Goal: Transaction & Acquisition: Purchase product/service

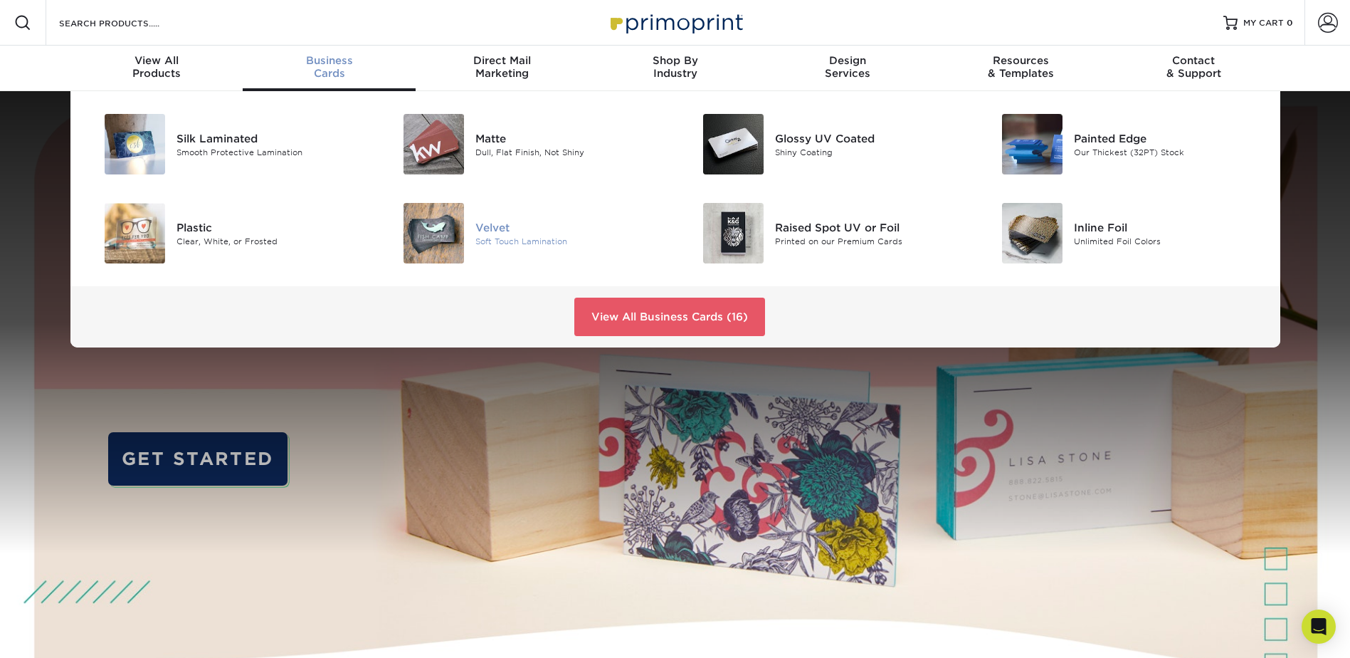
click at [488, 225] on div "Velvet" at bounding box center [569, 227] width 189 height 16
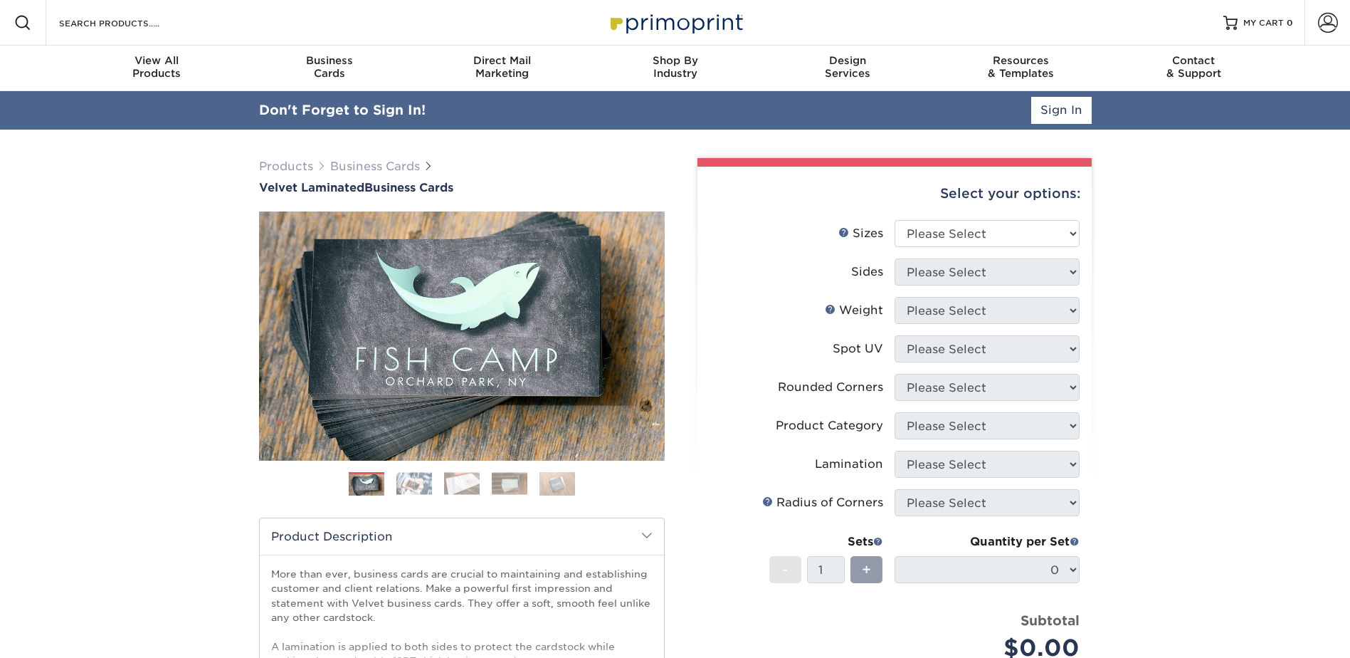
click at [1066, 196] on div "Select your options:" at bounding box center [895, 194] width 372 height 54
click at [1072, 224] on select "Please Select 1.5" x 3.5" - Mini 1.75" x 3.5" - Mini 2" x 2" - Square 2" x 3" -…" at bounding box center [987, 234] width 185 height 27
select select "2.00x3.50"
click at [895, 221] on select "Please Select 1.5" x 3.5" - Mini 1.75" x 3.5" - Mini 2" x 2" - Square 2" x 3" -…" at bounding box center [987, 234] width 185 height 27
drag, startPoint x: 916, startPoint y: 277, endPoint x: 920, endPoint y: 286, distance: 9.9
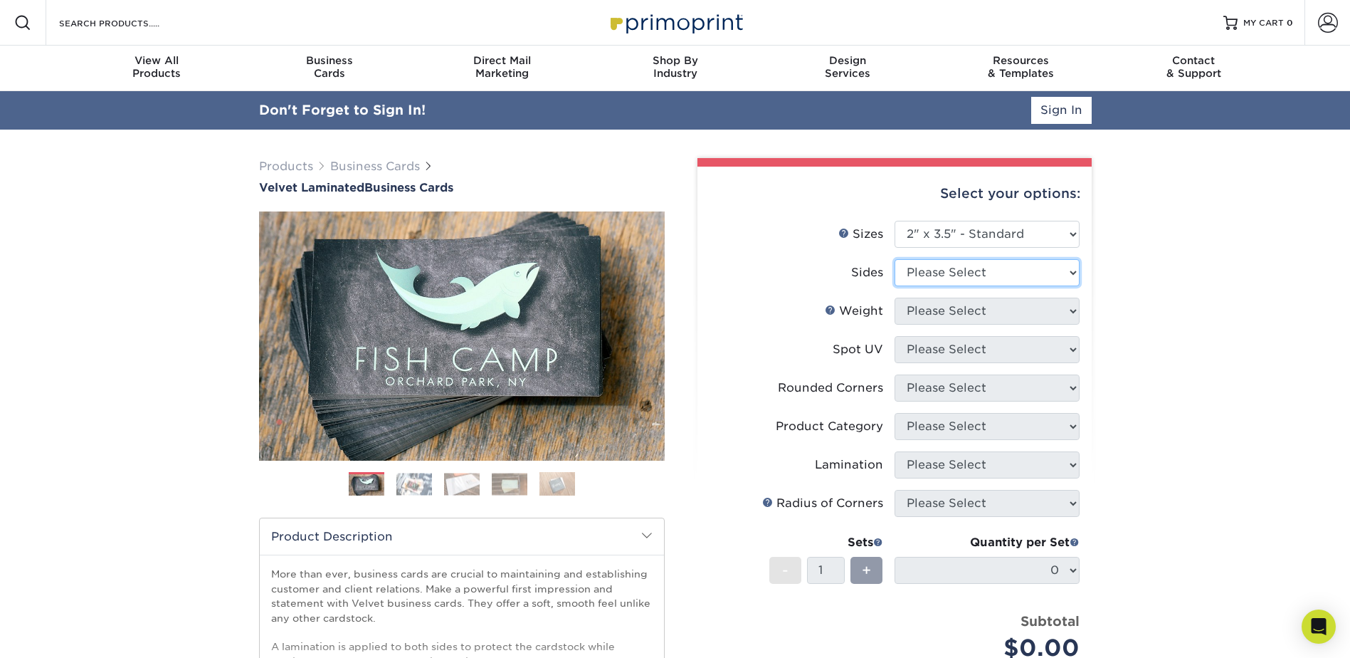
click at [916, 277] on select "Please Select Print Both Sides Print Front Only" at bounding box center [987, 272] width 185 height 27
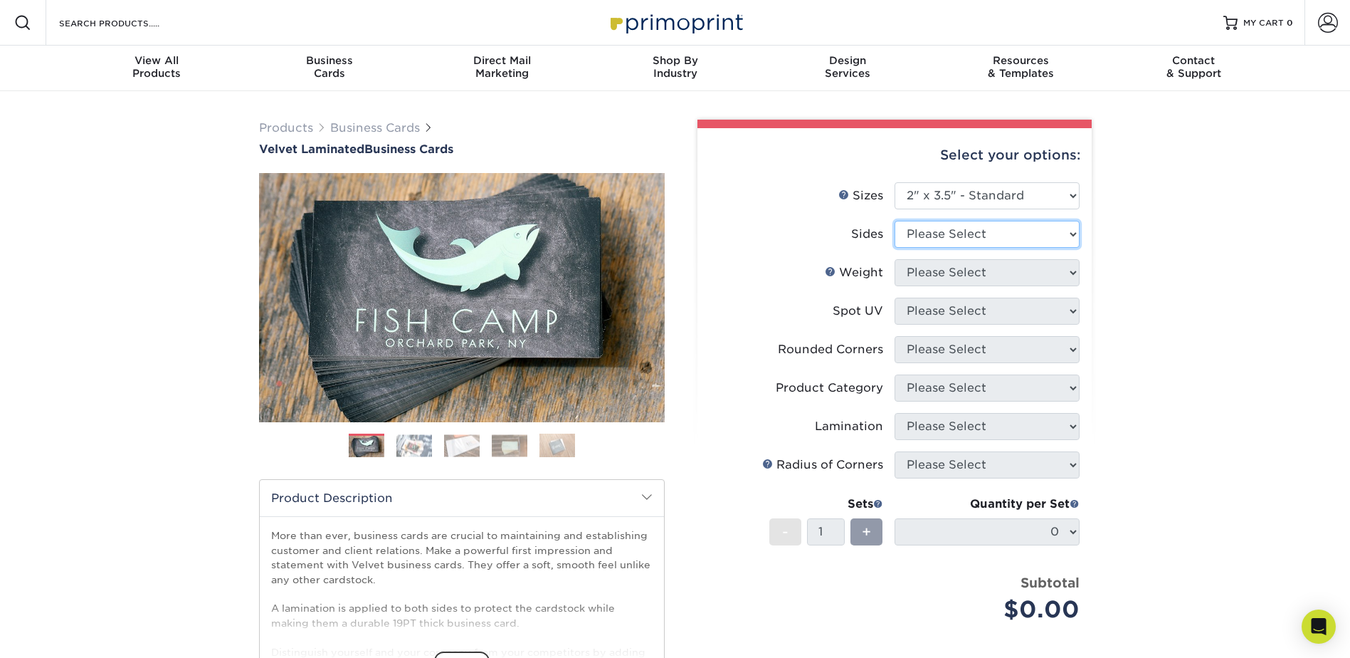
click at [923, 221] on select "Please Select Print Both Sides Print Front Only" at bounding box center [987, 234] width 185 height 27
select select "13abbda7-1d64-4f25-8bb2-c179b224825d"
click at [895, 221] on select "Please Select Print Both Sides Print Front Only" at bounding box center [987, 234] width 185 height 27
click at [916, 268] on select "Please Select 16PT" at bounding box center [987, 272] width 185 height 27
select select "16PT"
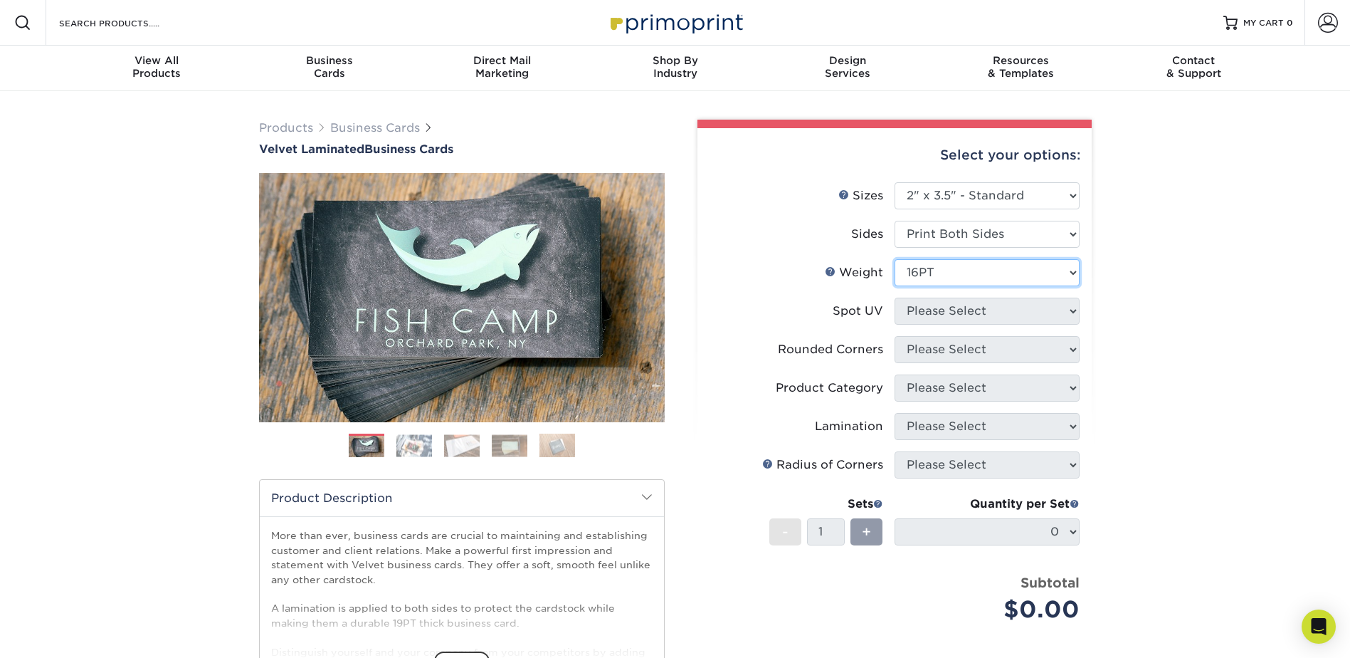
click at [895, 259] on select "Please Select 16PT" at bounding box center [987, 272] width 185 height 27
click at [925, 313] on select "Please Select No Spot UV Front and Back (Both Sides) Front Only Back Only" at bounding box center [987, 311] width 185 height 27
select select "1"
click at [895, 298] on select "Please Select No Spot UV Front and Back (Both Sides) Front Only Back Only" at bounding box center [987, 311] width 185 height 27
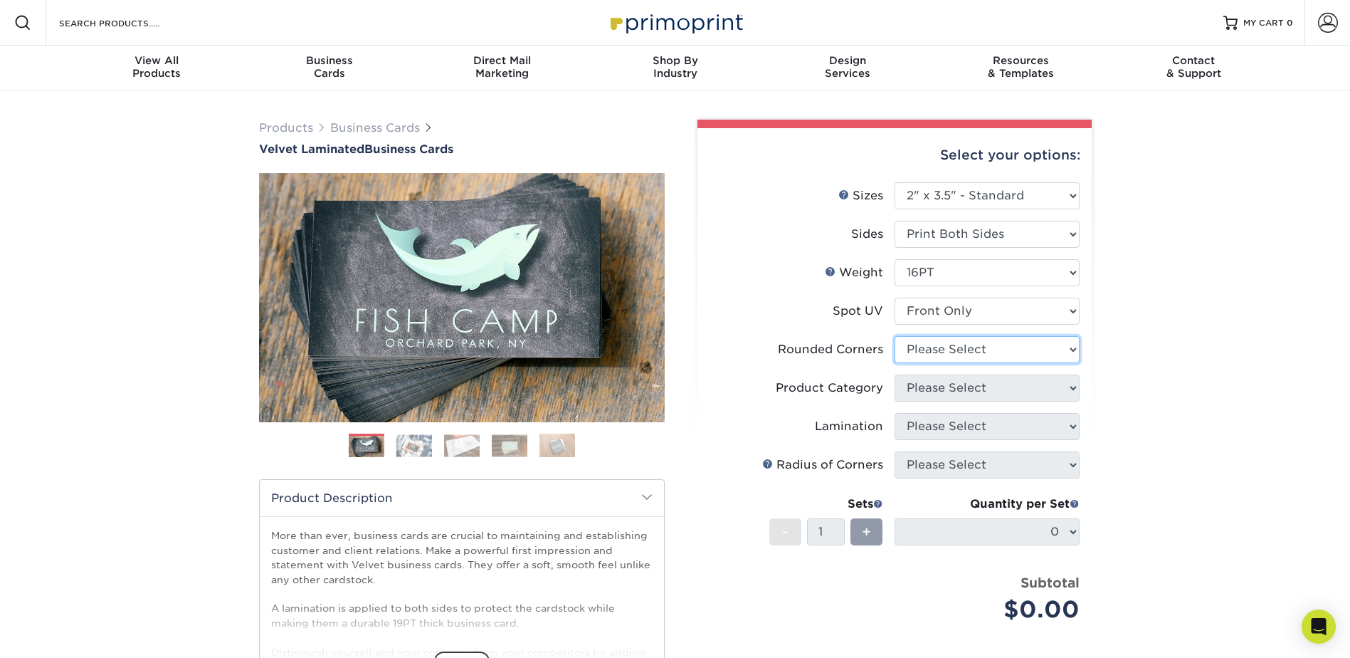
click at [921, 355] on select "Please Select Yes - Round 2 Corners Yes - Round 4 Corners No" at bounding box center [987, 349] width 185 height 27
select select "0"
click at [895, 336] on select "Please Select Yes - Round 2 Corners Yes - Round 4 Corners No" at bounding box center [987, 349] width 185 height 27
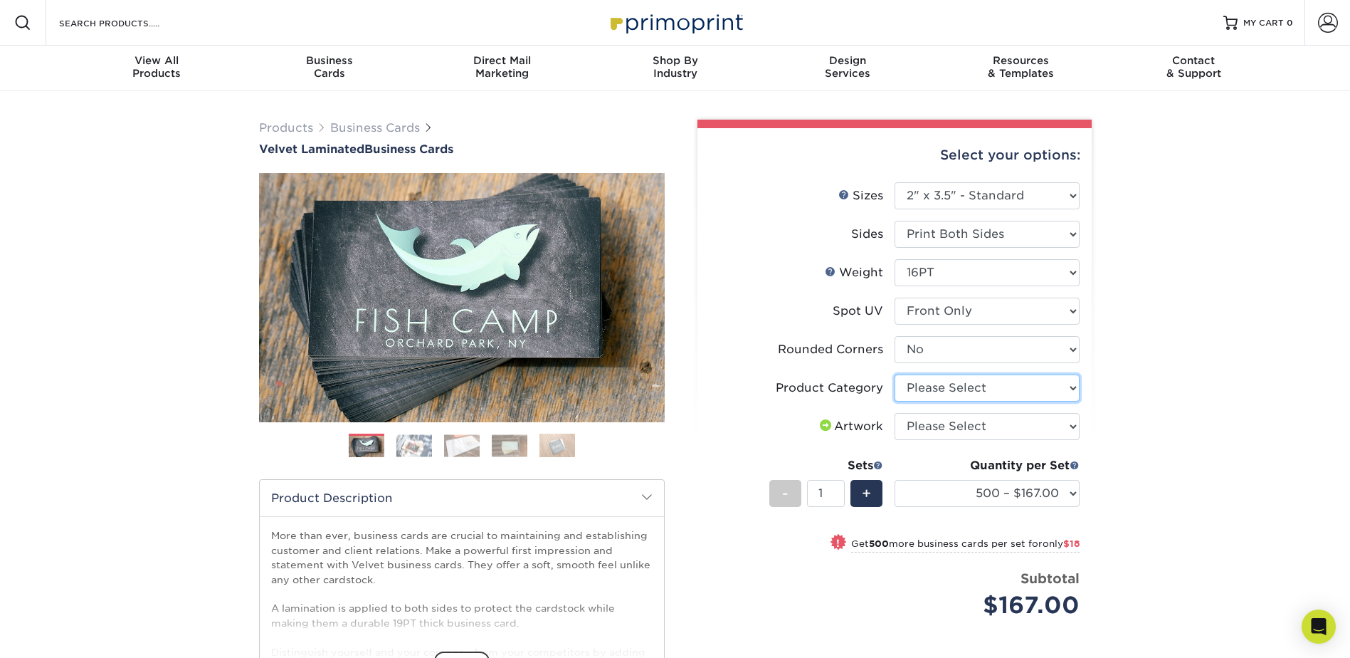
click at [920, 391] on select "Please Select Business Cards" at bounding box center [987, 387] width 185 height 27
select select "3b5148f1-0588-4f88-a218-97bcfdce65c1"
click at [895, 374] on select "Please Select Business Cards" at bounding box center [987, 387] width 185 height 27
click at [930, 424] on select "Please Select I will upload files I need a design - $100" at bounding box center [987, 426] width 185 height 27
select select "upload"
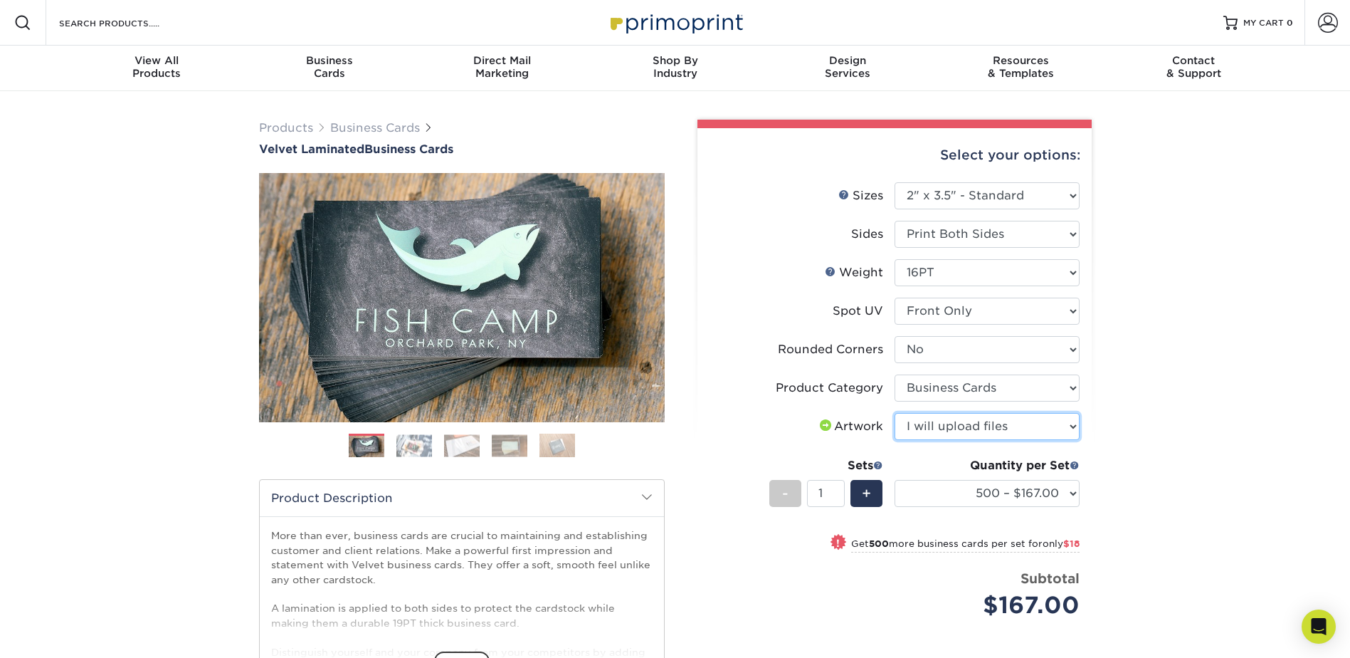
click at [895, 413] on select "Please Select I will upload files I need a design - $100" at bounding box center [987, 426] width 185 height 27
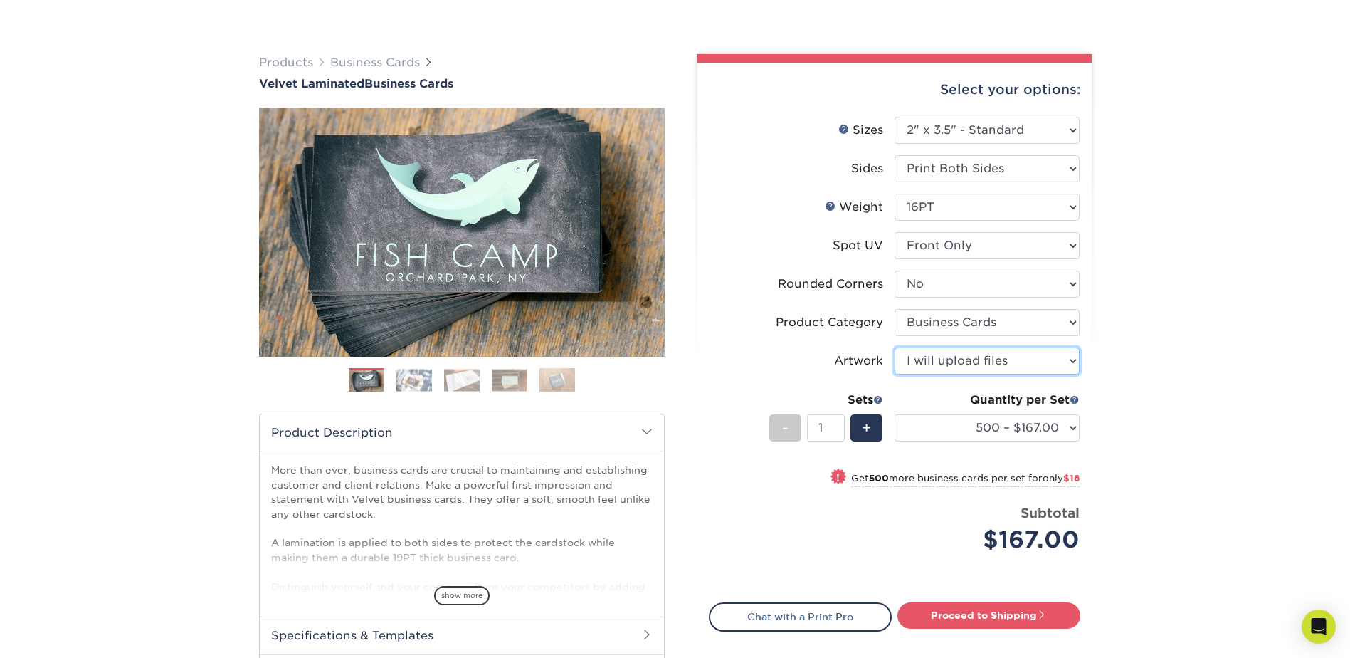
scroll to position [142, 0]
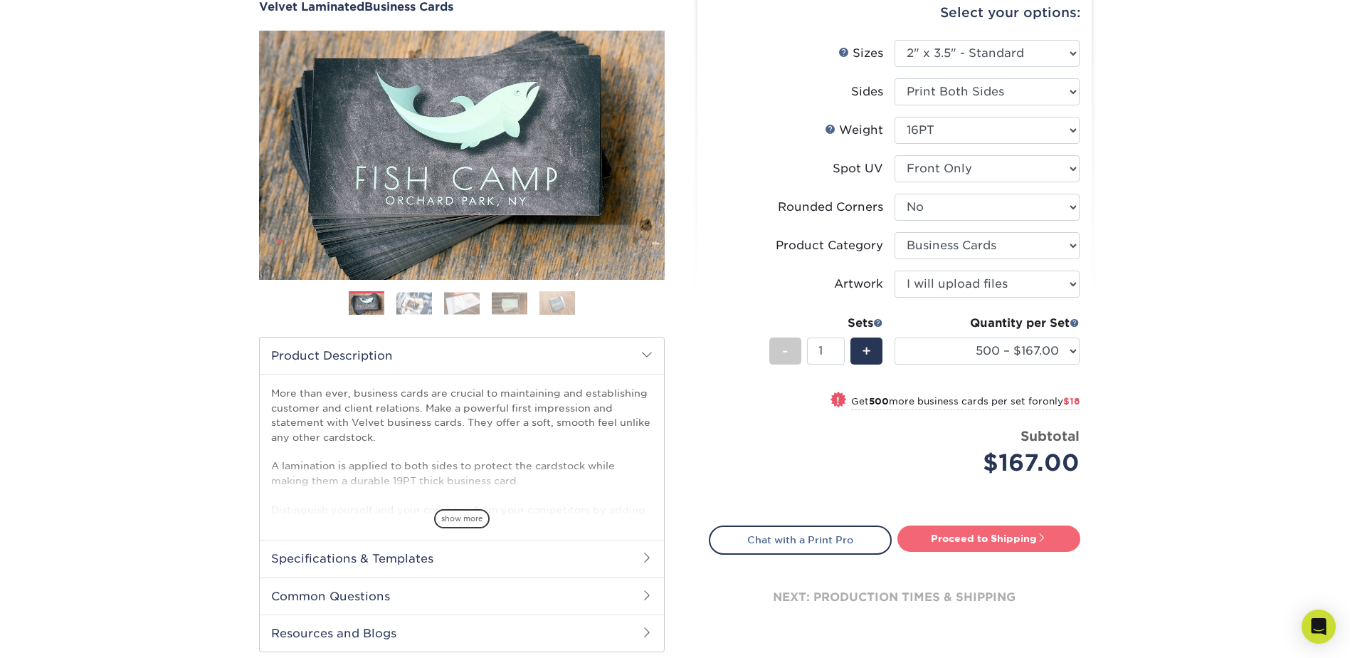
click at [941, 538] on link "Proceed to Shipping" at bounding box center [989, 538] width 183 height 26
type input "Set 1"
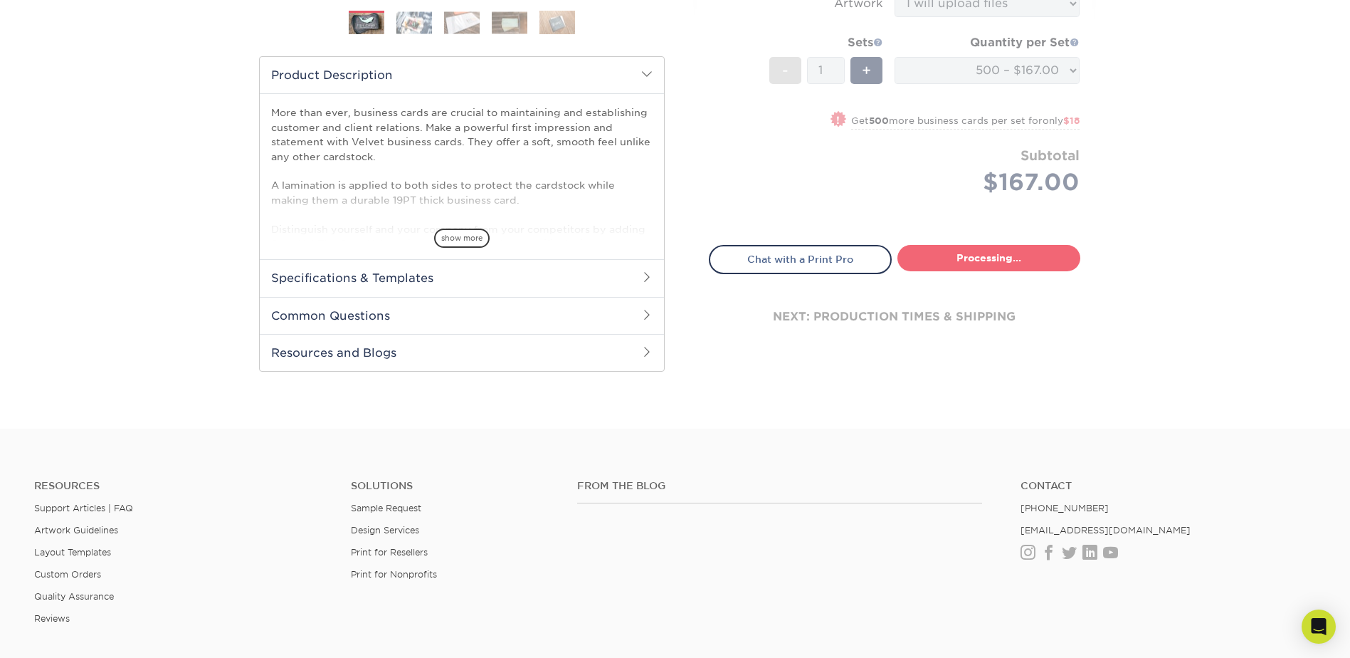
select select "a304333f-2156-4397-9c1f-a0bcf0776afc"
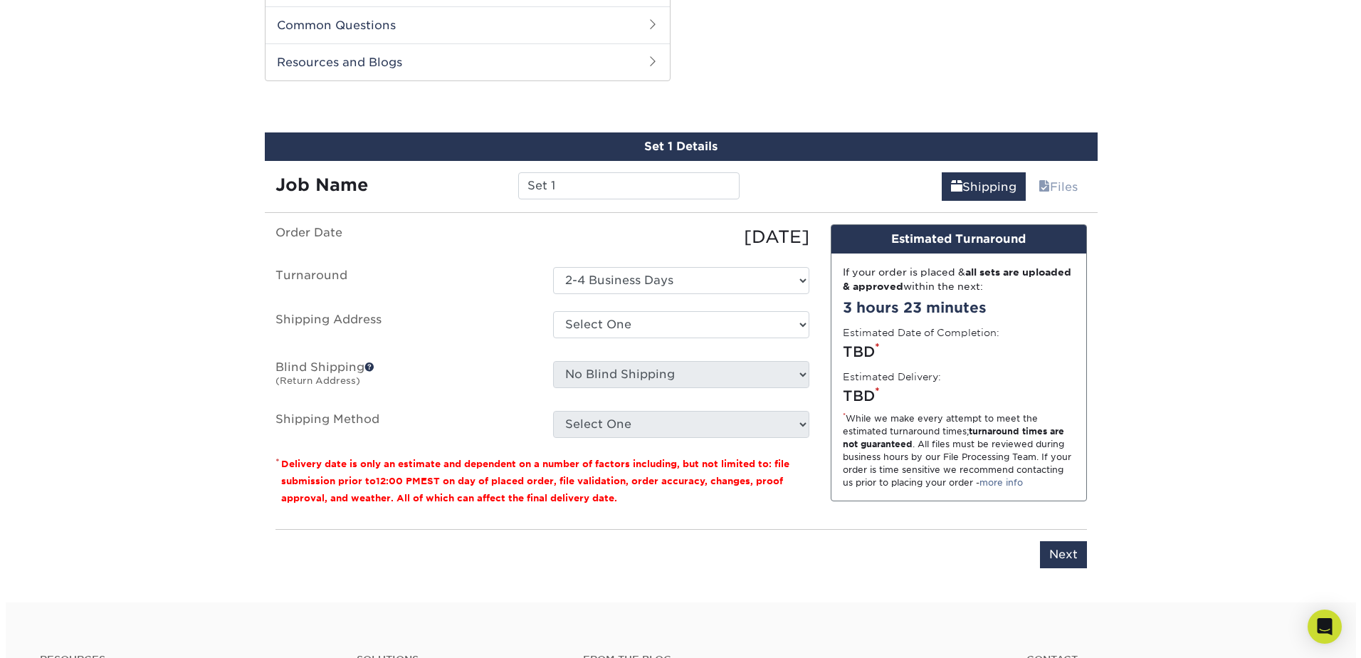
scroll to position [725, 0]
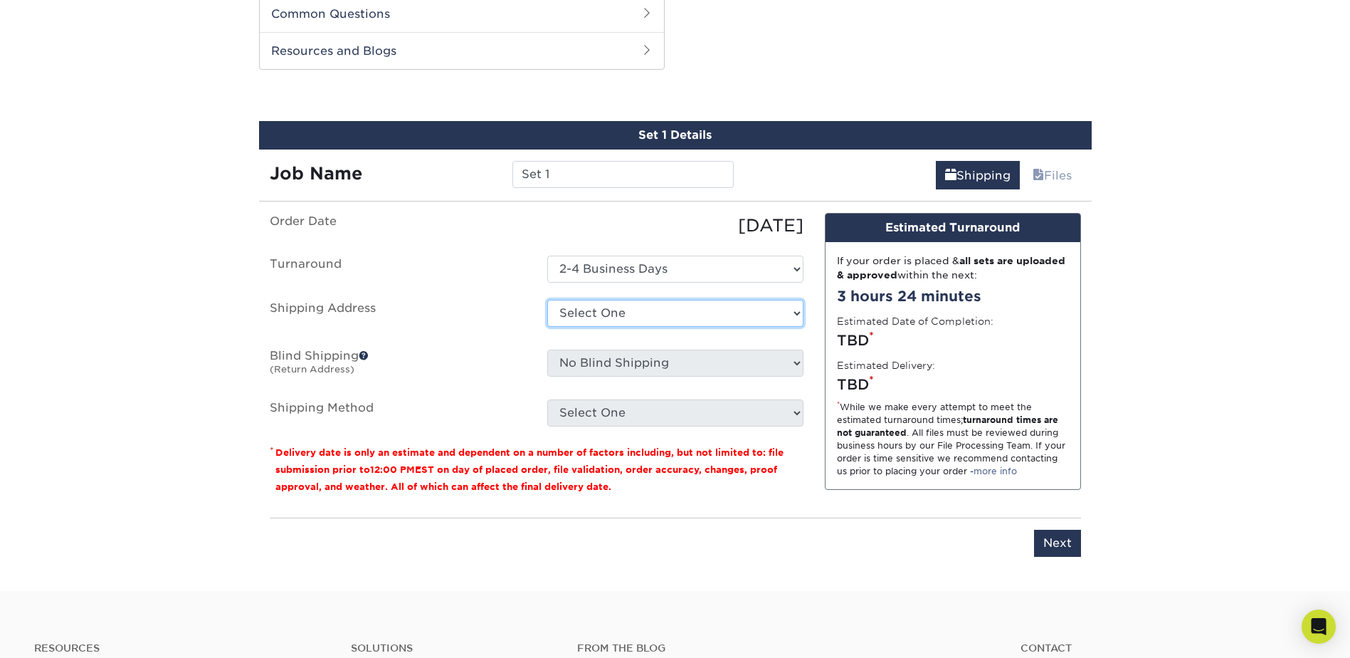
click at [785, 304] on select "Select One + Add New Address - Login" at bounding box center [675, 313] width 256 height 27
select select "newaddress"
click at [547, 300] on select "Select One + Add New Address - Login" at bounding box center [675, 313] width 256 height 27
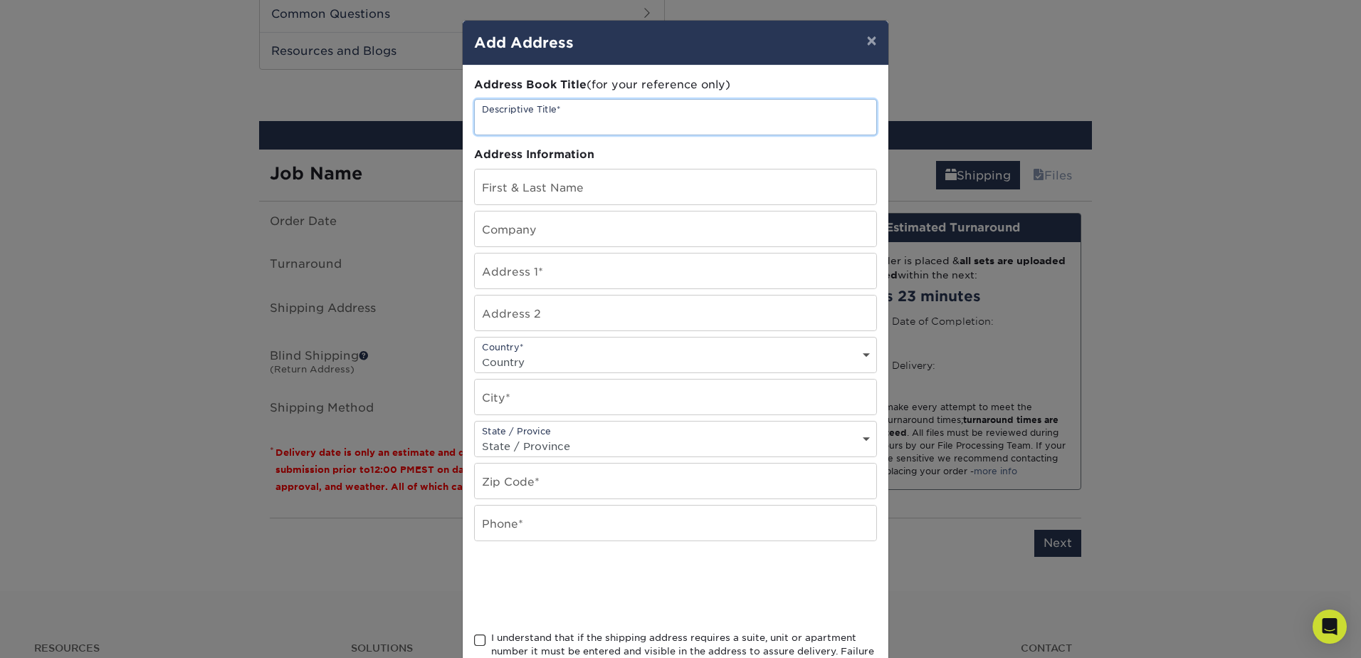
click at [490, 111] on input "text" at bounding box center [675, 117] width 401 height 35
type input "M"
type input "NIIMBL"
type input "[PERSON_NAME]"
type input "NIIMBL"
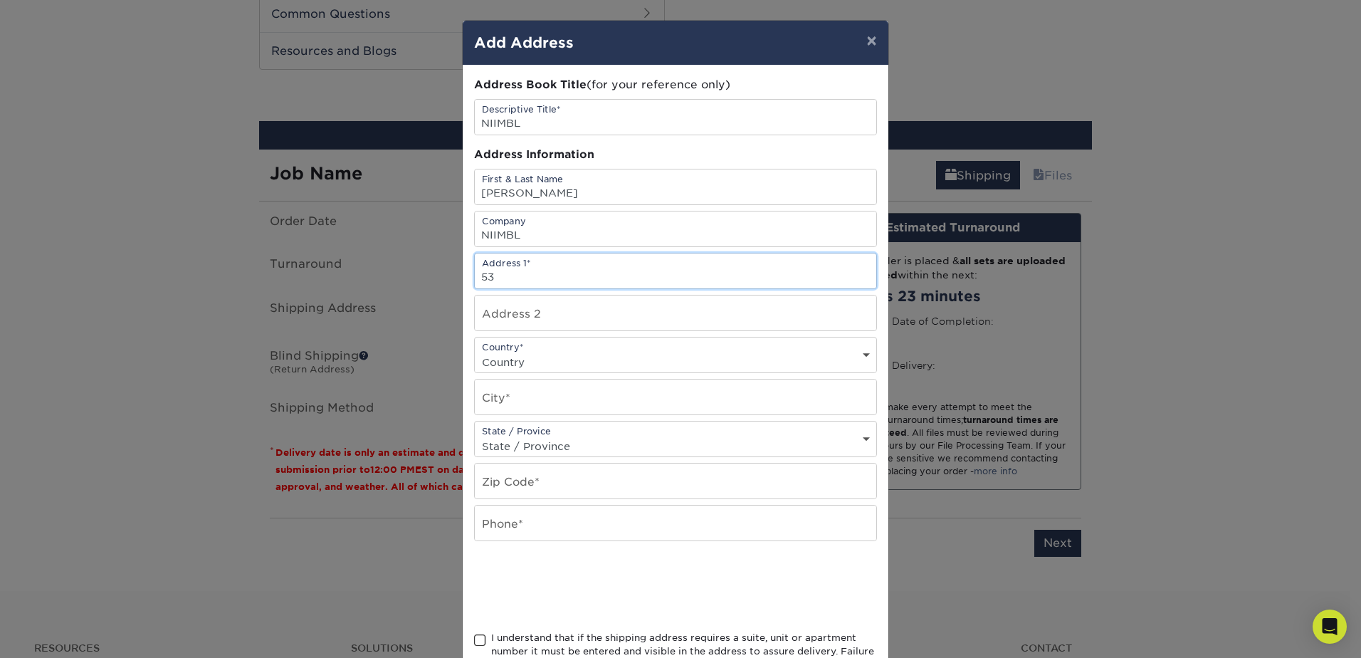
type input "5"
type input "590 Avenue 1743"
click at [513, 349] on div "Country* Country [GEOGRAPHIC_DATA] [GEOGRAPHIC_DATA] --------------------------…" at bounding box center [675, 355] width 403 height 36
click at [512, 356] on select "Country [GEOGRAPHIC_DATA] [GEOGRAPHIC_DATA] ----------------------------- [GEOG…" at bounding box center [675, 362] width 401 height 21
select select "US"
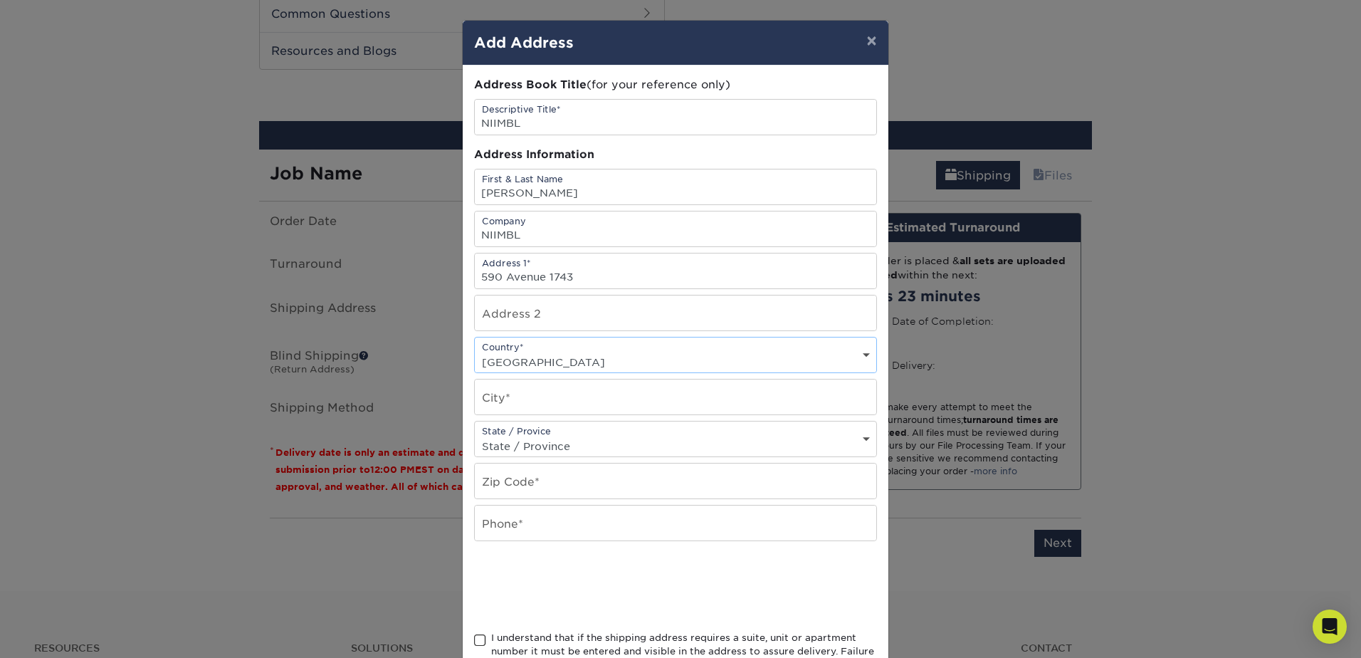
click at [475, 352] on select "Country [GEOGRAPHIC_DATA] [GEOGRAPHIC_DATA] ----------------------------- [GEOG…" at bounding box center [675, 362] width 401 height 21
click at [491, 399] on input "text" at bounding box center [675, 396] width 401 height 35
type input "[GEOGRAPHIC_DATA]"
select select "DE"
type input "19713"
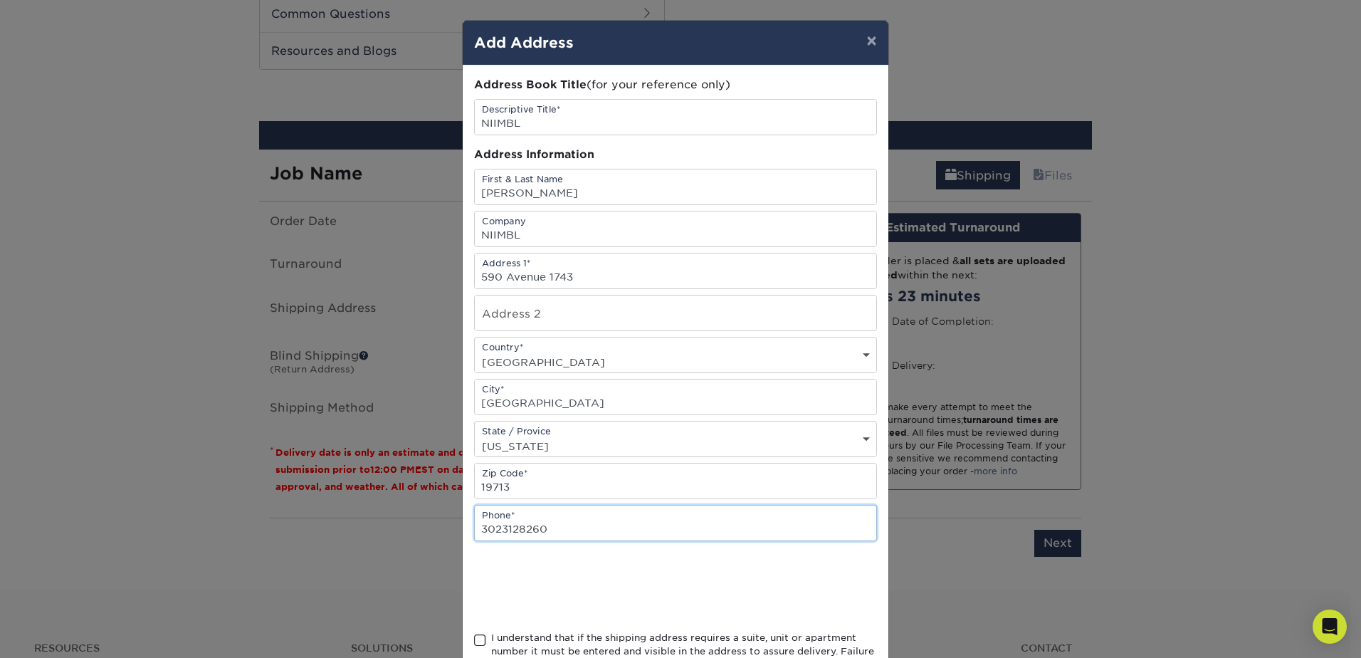
type input "3023128260"
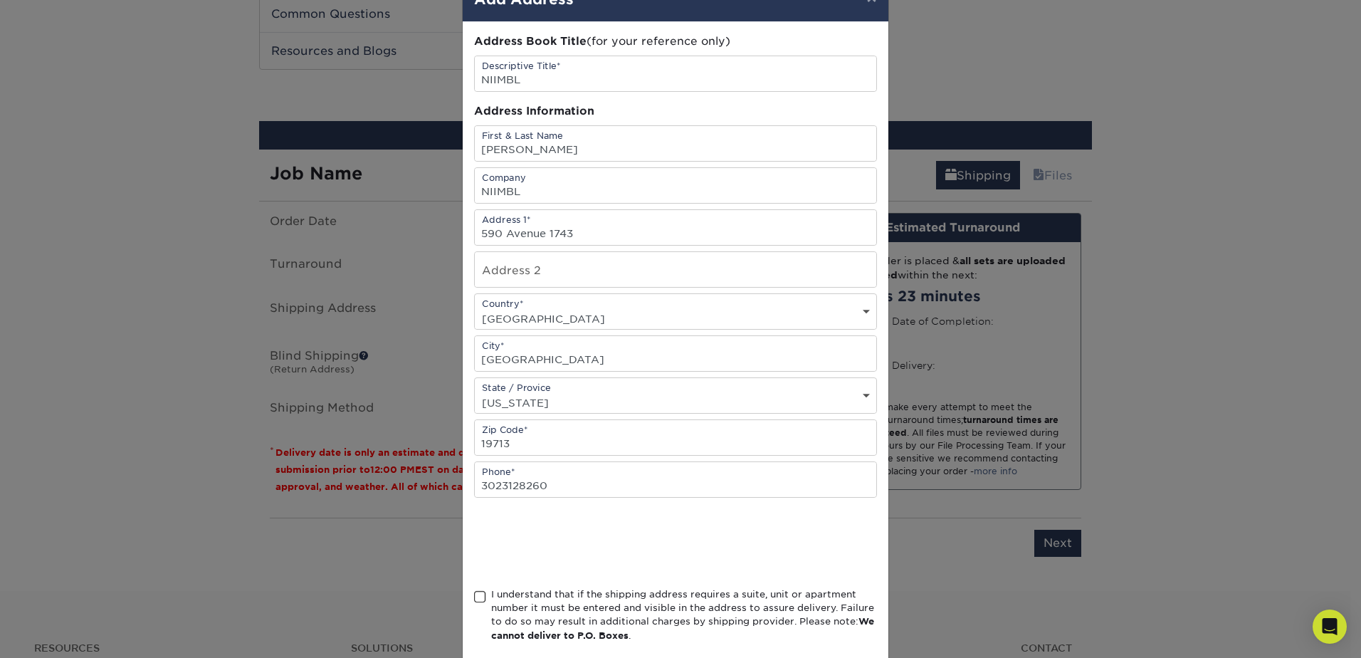
scroll to position [116, 0]
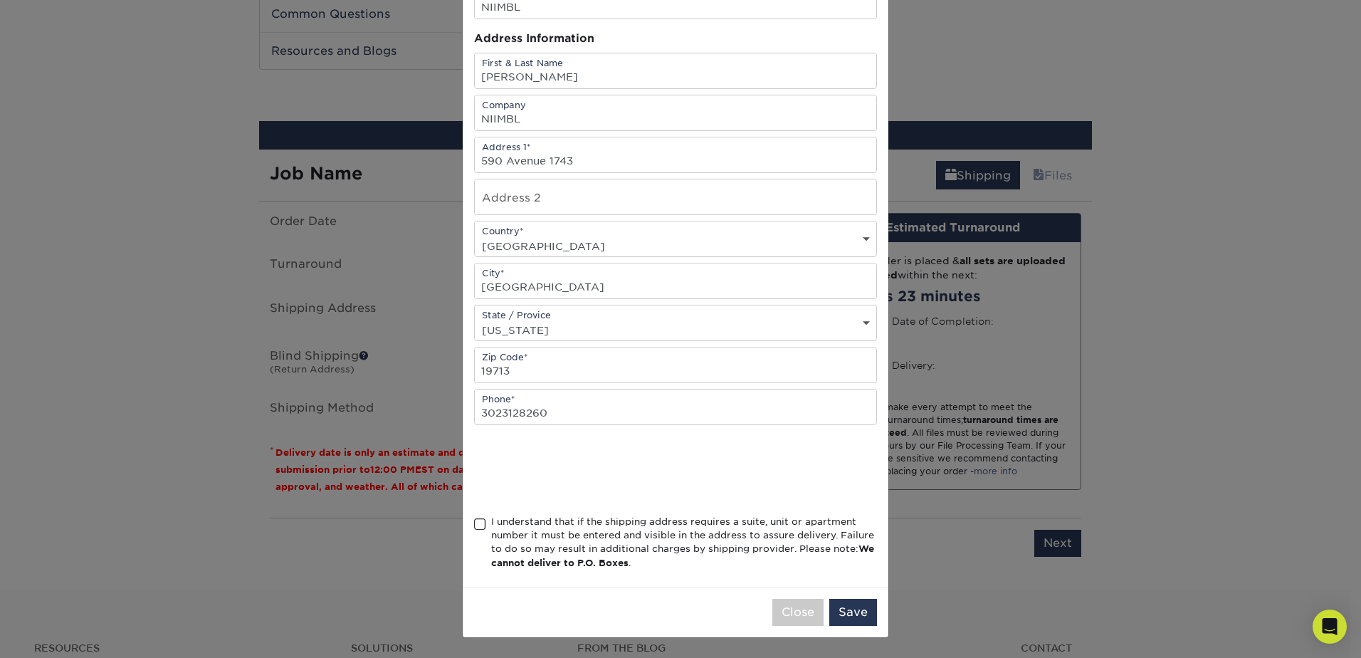
click at [474, 521] on span at bounding box center [480, 524] width 12 height 14
click at [0, 0] on input "I understand that if the shipping address requires a suite, unit or apartment n…" at bounding box center [0, 0] width 0 height 0
click at [851, 612] on button "Save" at bounding box center [853, 612] width 48 height 27
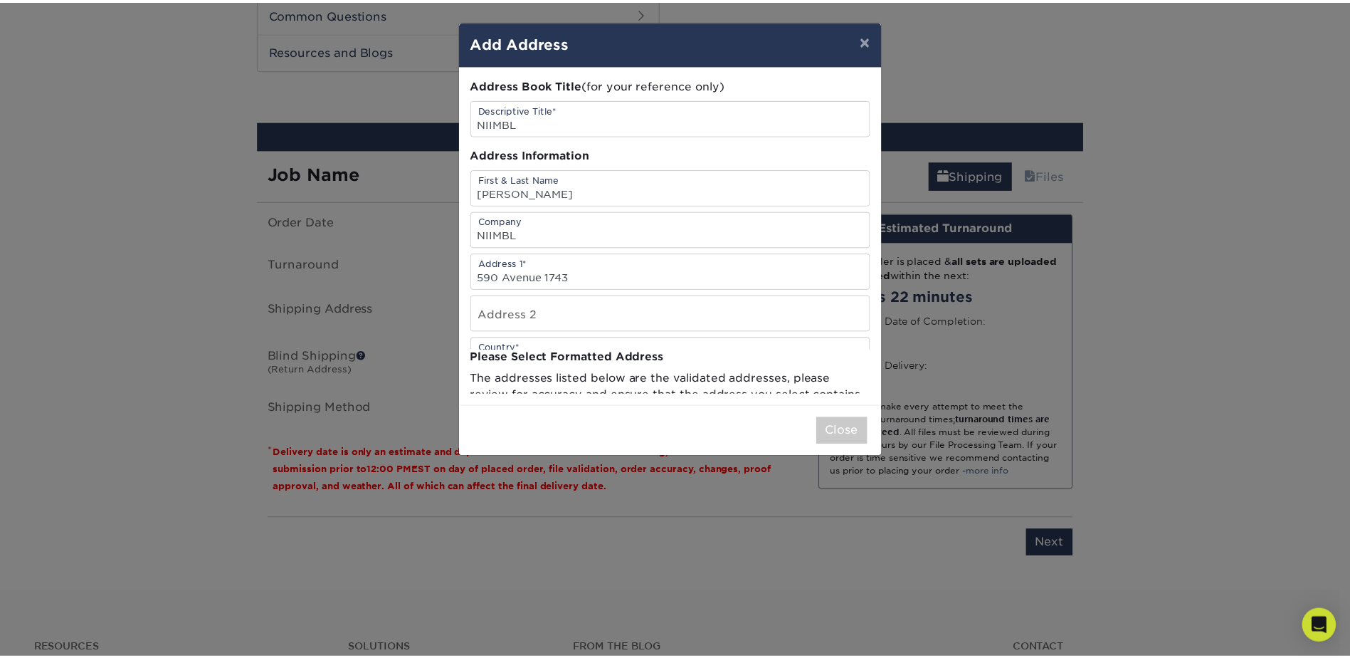
scroll to position [0, 0]
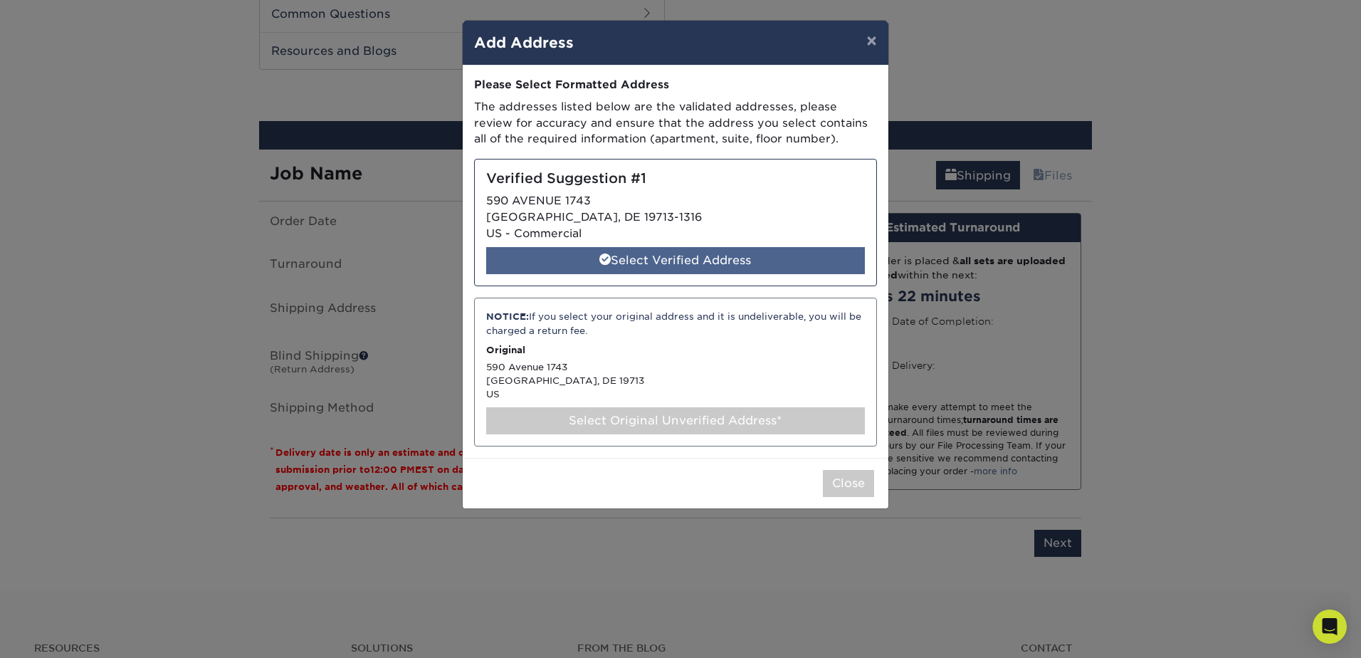
click at [629, 261] on div "Select Verified Address" at bounding box center [675, 260] width 379 height 27
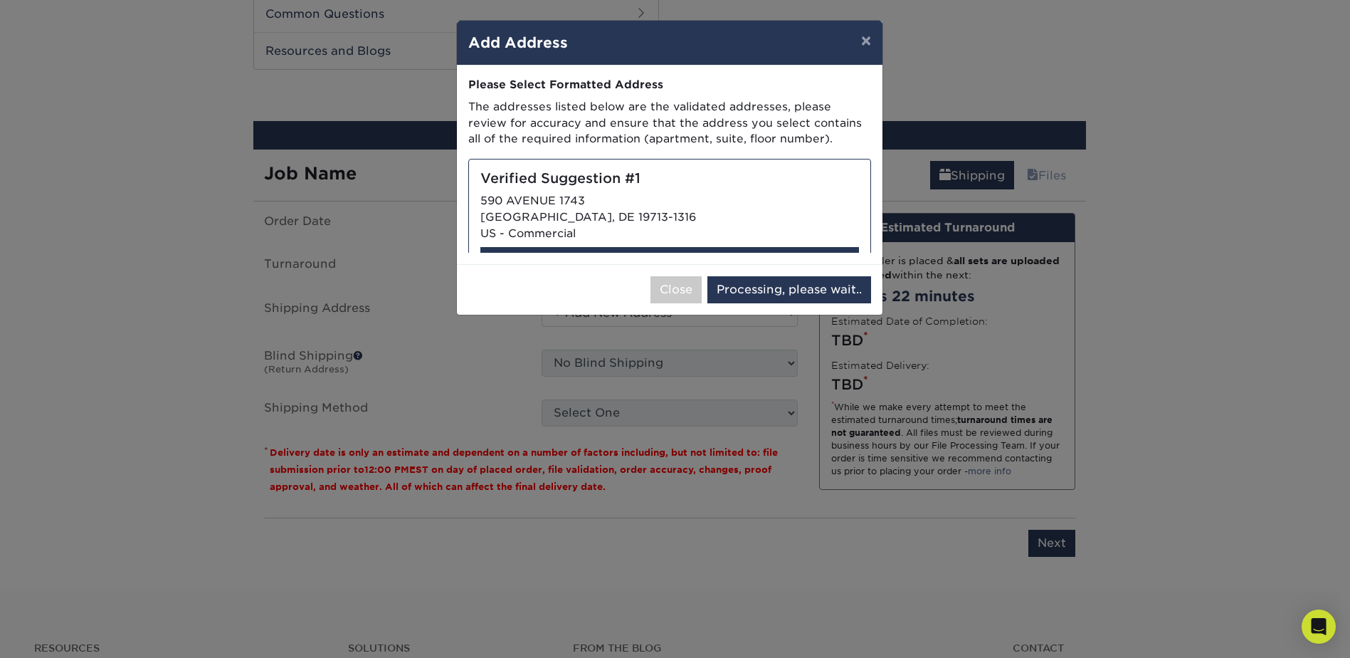
select select "286292"
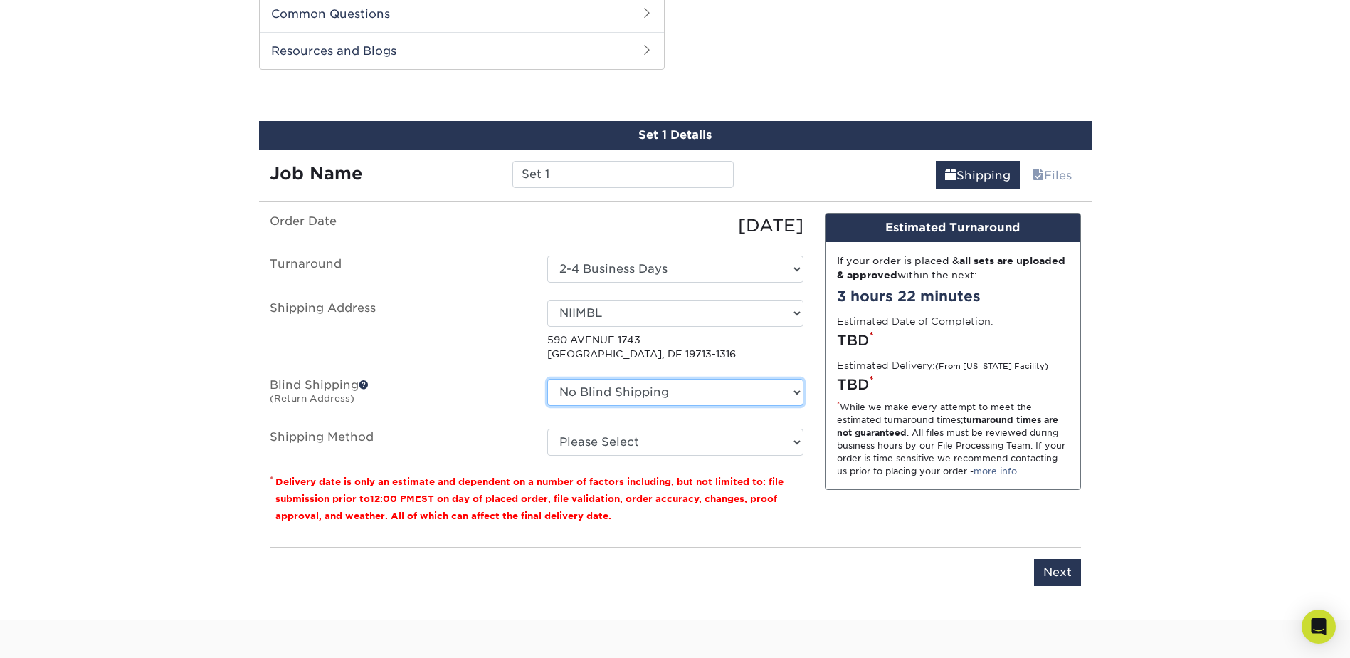
click at [796, 388] on select "No Blind Shipping + Add New Address" at bounding box center [675, 392] width 256 height 27
click at [630, 500] on small "Delivery date is only an estimate and dependent on a number of factors includin…" at bounding box center [529, 498] width 508 height 45
click at [610, 443] on select "Please Select Ground Shipping (+$8.96) 3 Day Shipping Service (+$15.34) 2 Day A…" at bounding box center [675, 441] width 256 height 27
click at [547, 428] on select "Please Select Ground Shipping (+$8.96) 3 Day Shipping Service (+$15.34) 2 Day A…" at bounding box center [675, 441] width 256 height 27
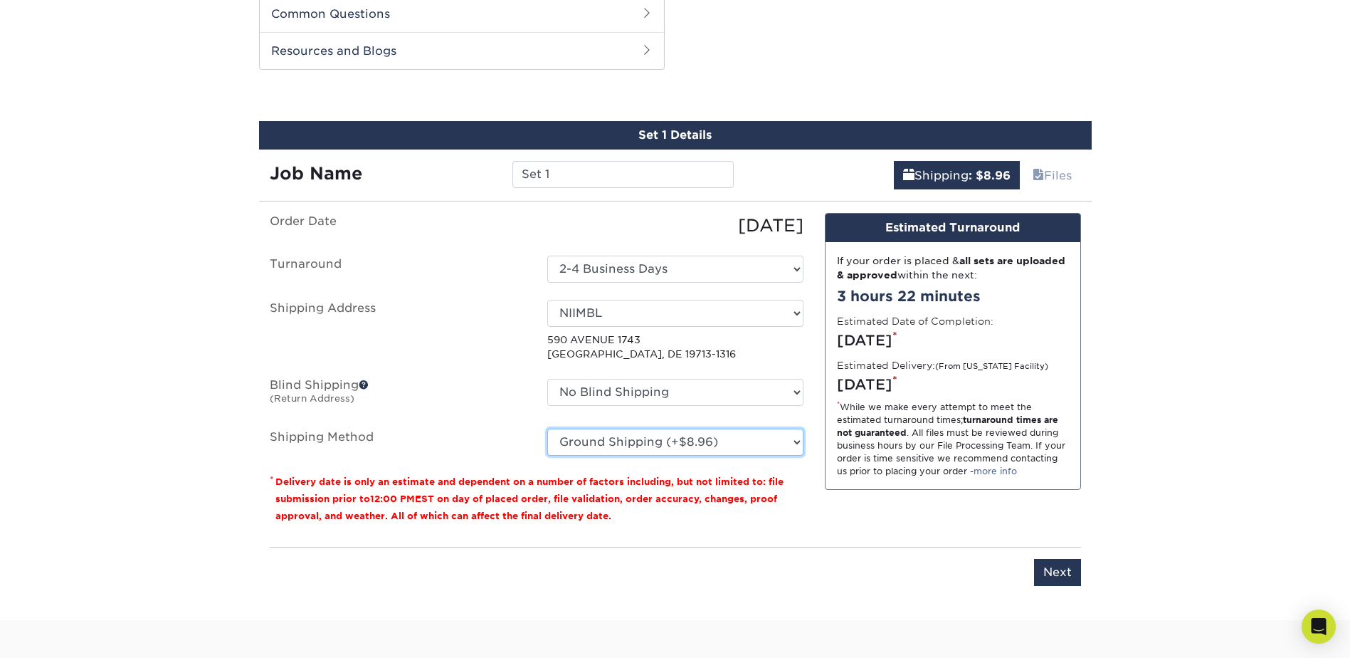
click at [698, 442] on select "Please Select Ground Shipping (+$8.96) 3 Day Shipping Service (+$15.34) 2 Day A…" at bounding box center [675, 441] width 256 height 27
click at [547, 428] on select "Please Select Ground Shipping (+$8.96) 3 Day Shipping Service (+$15.34) 2 Day A…" at bounding box center [675, 441] width 256 height 27
click at [720, 438] on select "Please Select Ground Shipping (+$8.96) 3 Day Shipping Service (+$15.34) 2 Day A…" at bounding box center [675, 441] width 256 height 27
select select "03"
click at [547, 428] on select "Please Select Ground Shipping (+$8.96) 3 Day Shipping Service (+$15.34) 2 Day A…" at bounding box center [675, 441] width 256 height 27
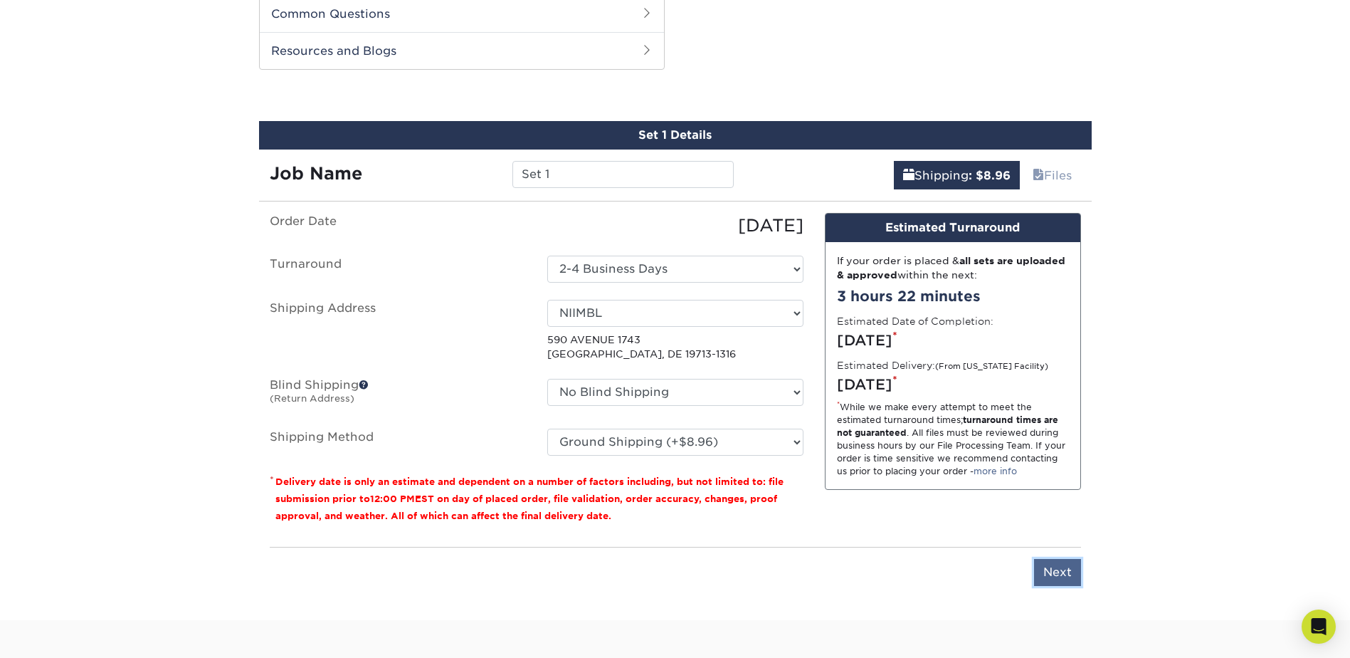
click at [1054, 564] on input "Next" at bounding box center [1057, 572] width 47 height 27
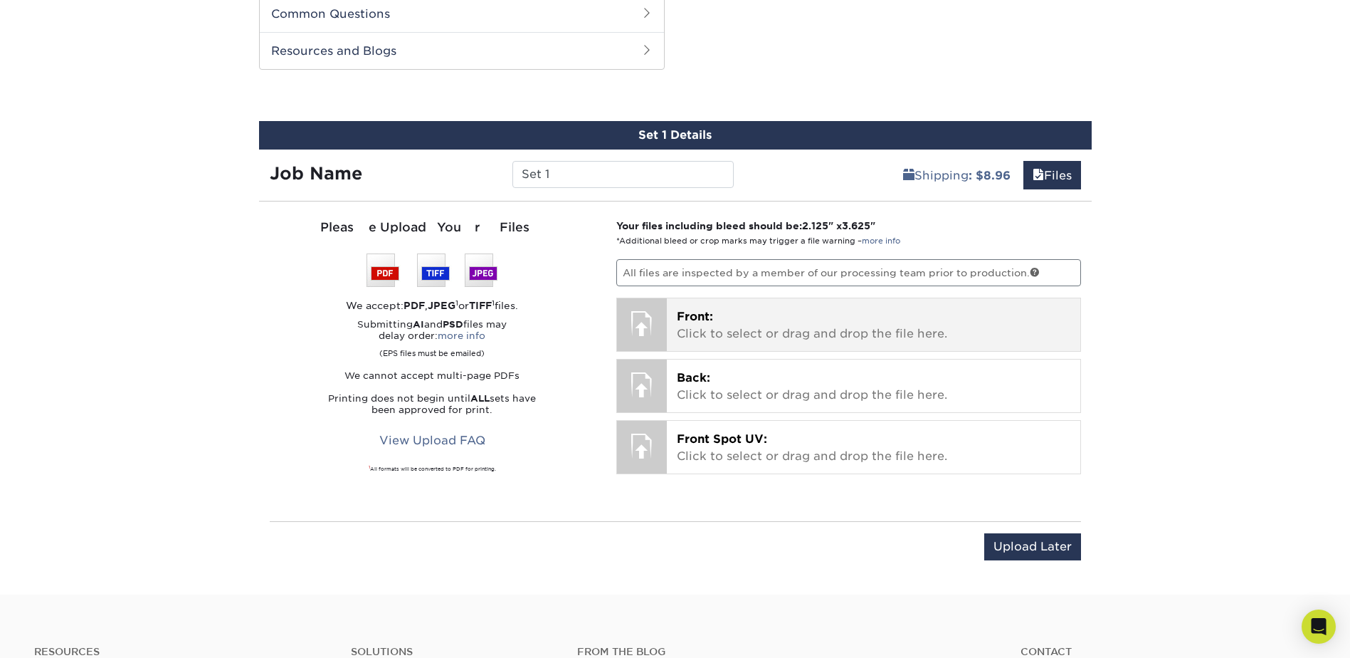
click at [708, 324] on p "Front: Click to select or drag and drop the file here." at bounding box center [874, 325] width 394 height 34
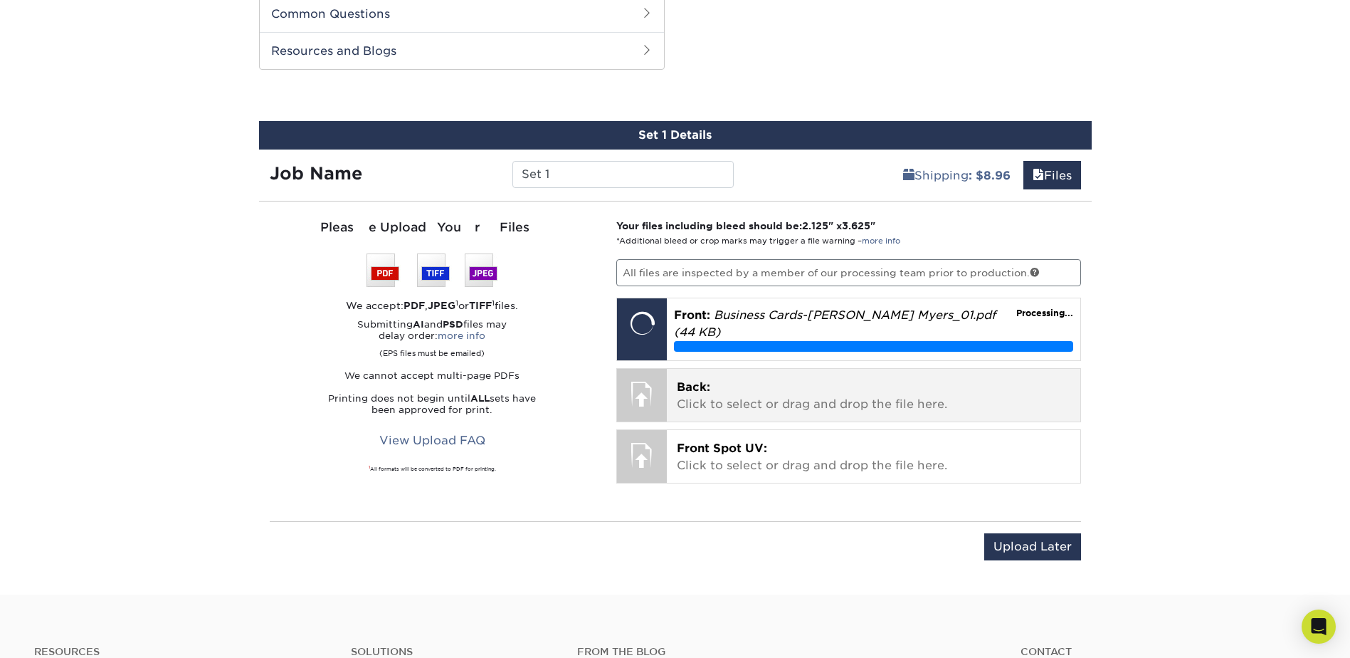
click at [715, 392] on p "Back: Click to select or drag and drop the file here." at bounding box center [874, 396] width 394 height 34
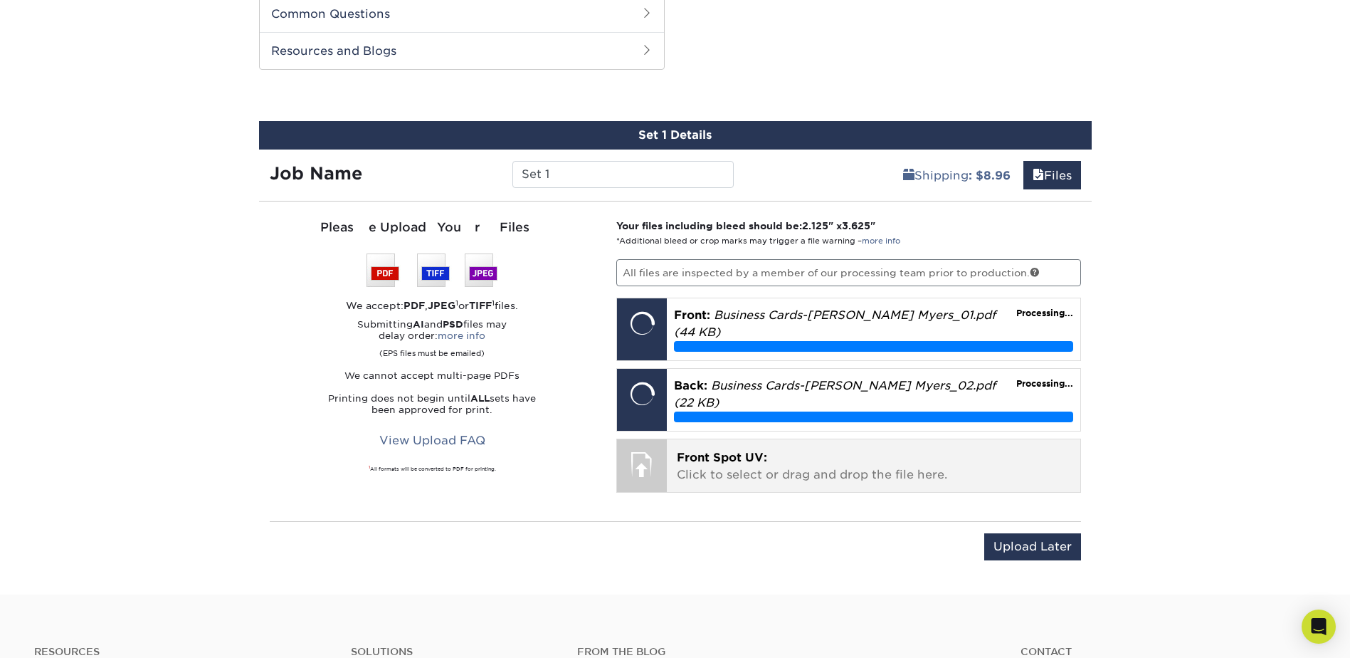
click at [718, 449] on p "Front Spot UV: Click to select or drag and drop the file here." at bounding box center [874, 466] width 394 height 34
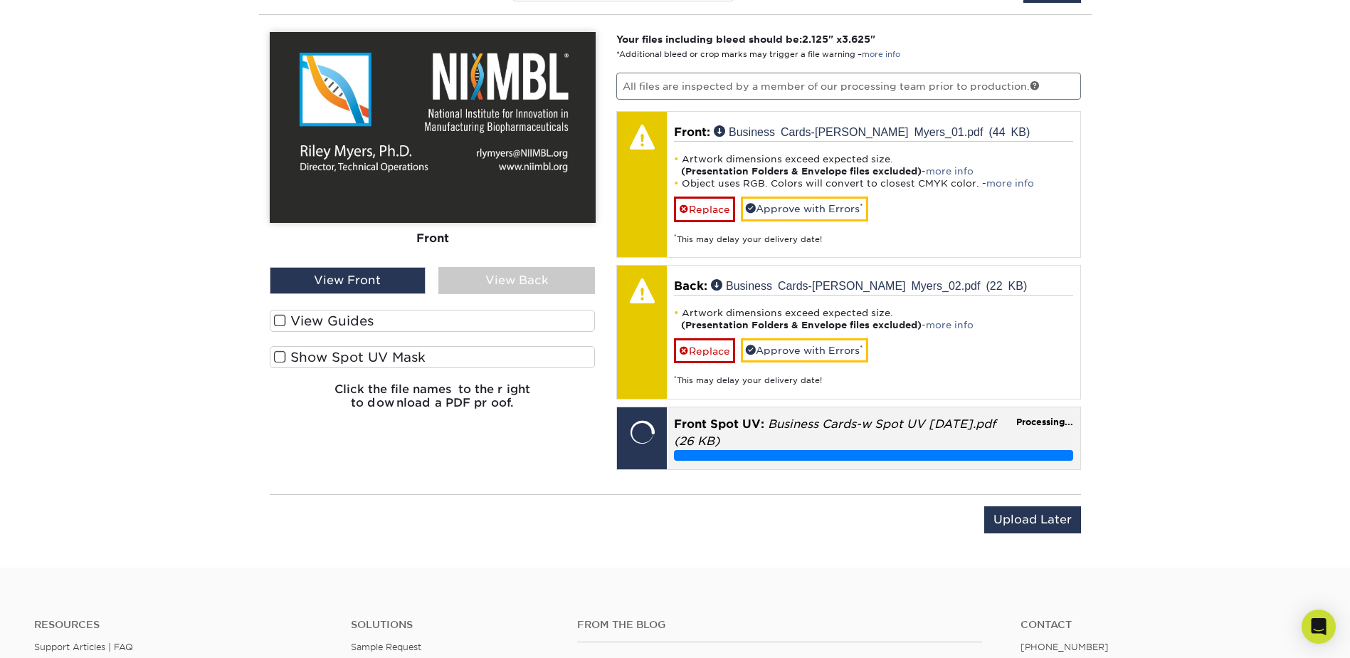
scroll to position [938, 0]
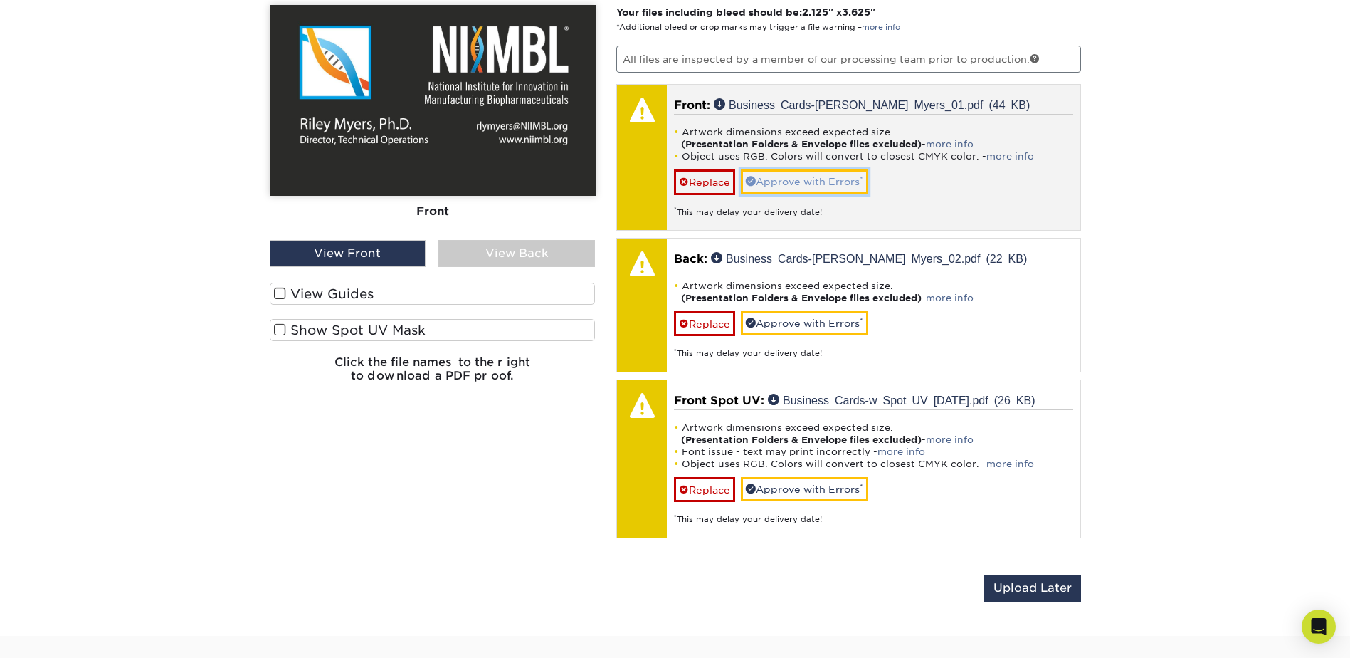
click at [792, 182] on link "Approve with Errors *" at bounding box center [804, 181] width 127 height 24
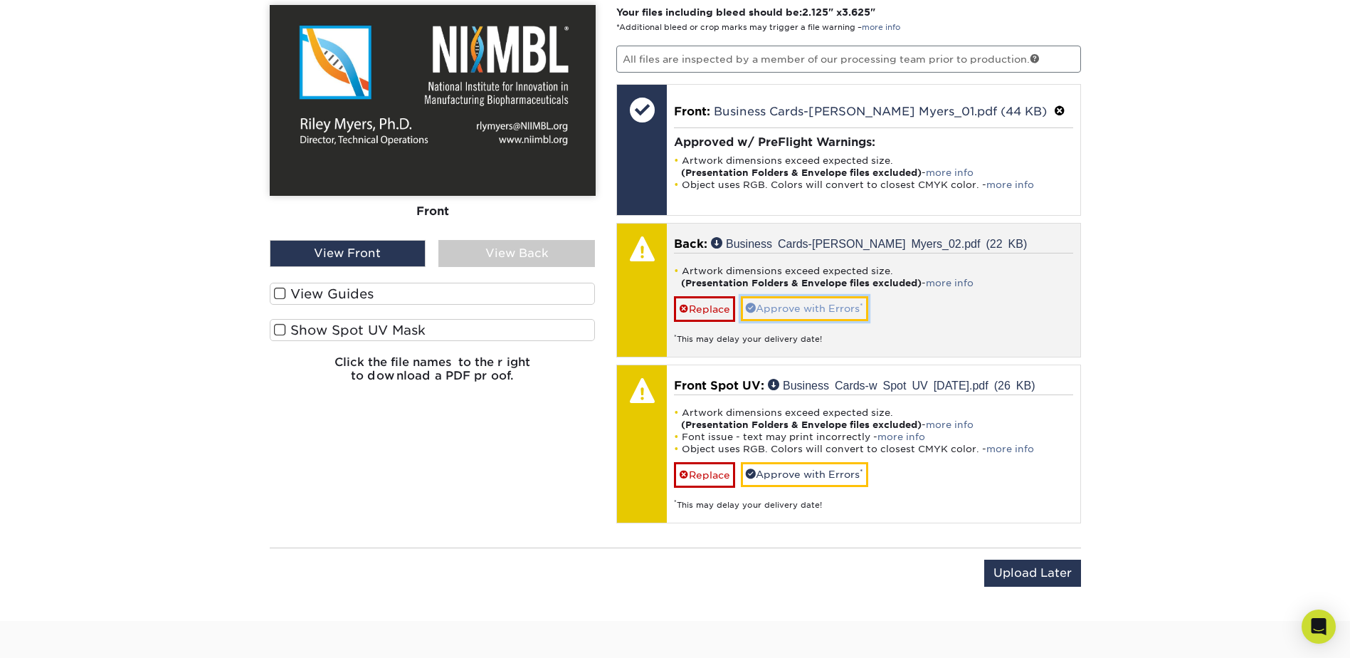
click at [801, 303] on link "Approve with Errors *" at bounding box center [804, 308] width 127 height 24
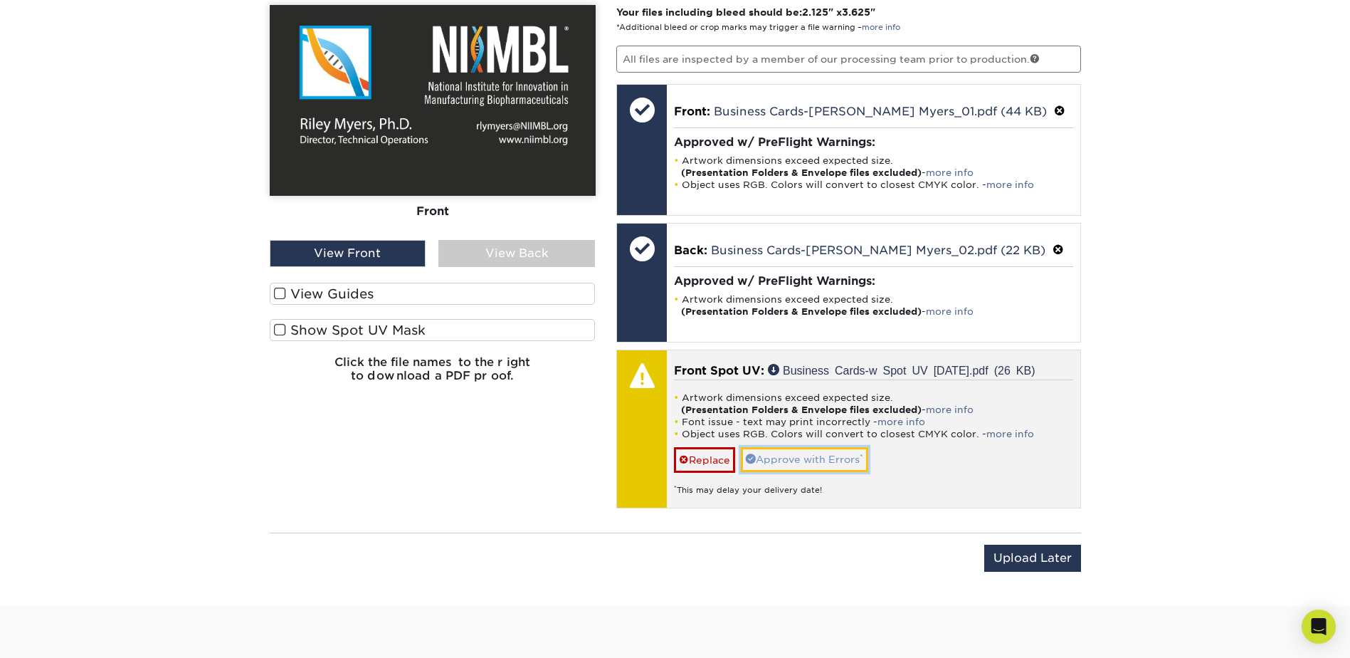
click at [798, 462] on link "Approve with Errors *" at bounding box center [804, 459] width 127 height 24
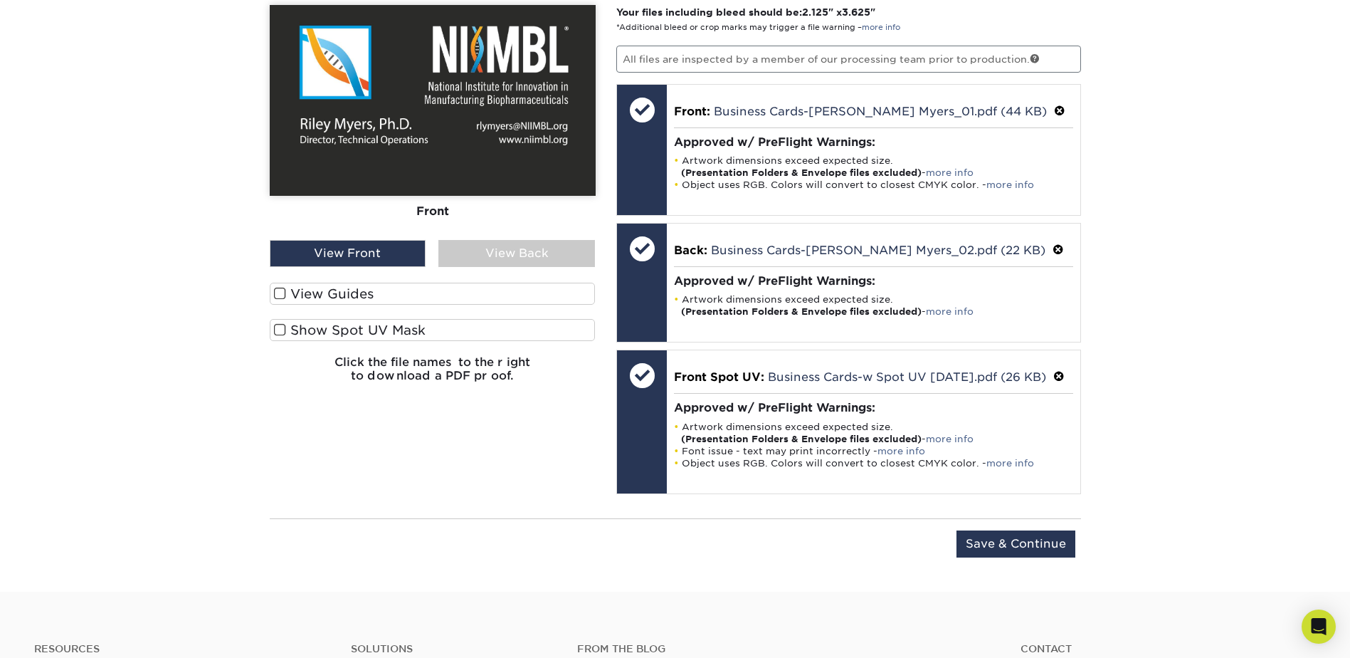
click at [481, 260] on div "View Back" at bounding box center [516, 253] width 157 height 27
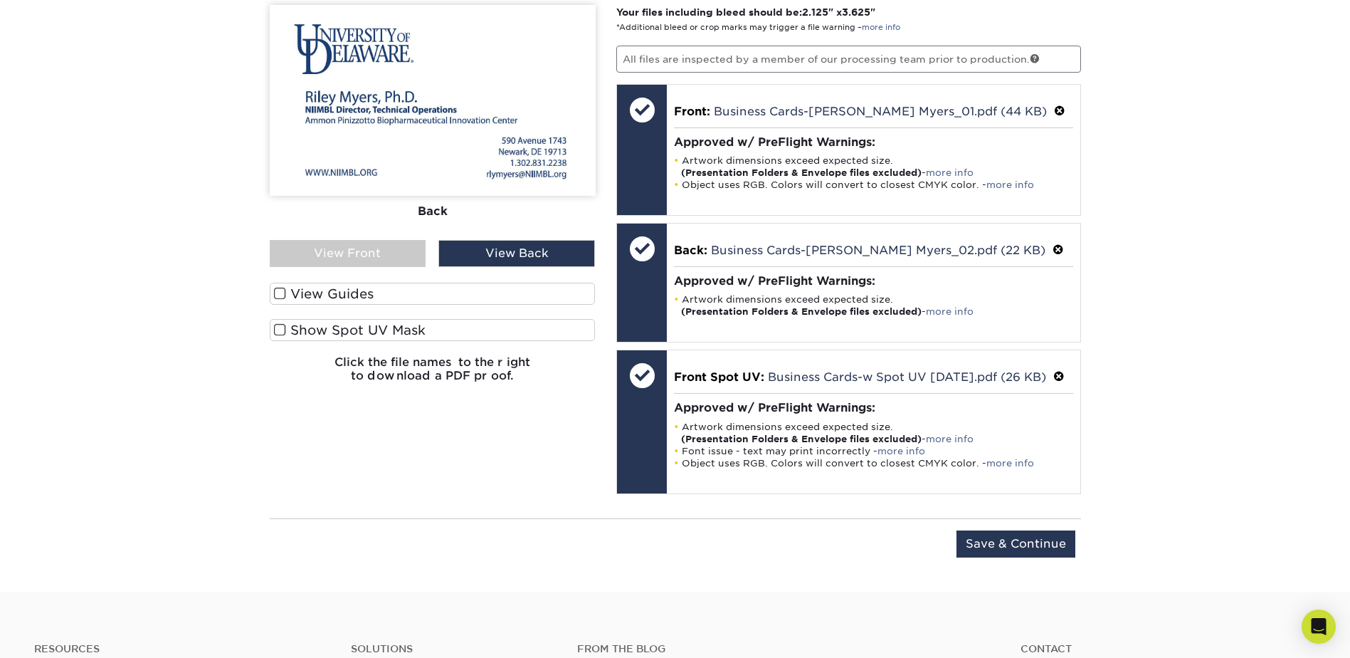
click at [364, 252] on div "View Front" at bounding box center [348, 253] width 157 height 27
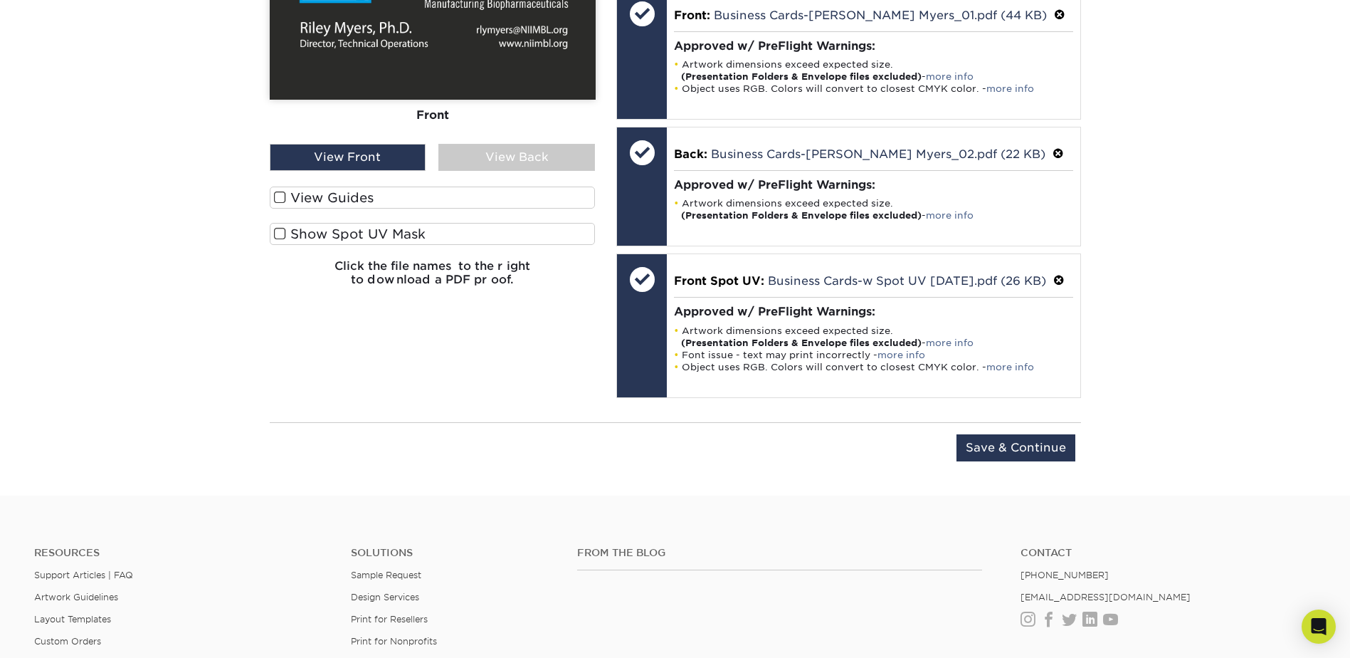
scroll to position [1009, 0]
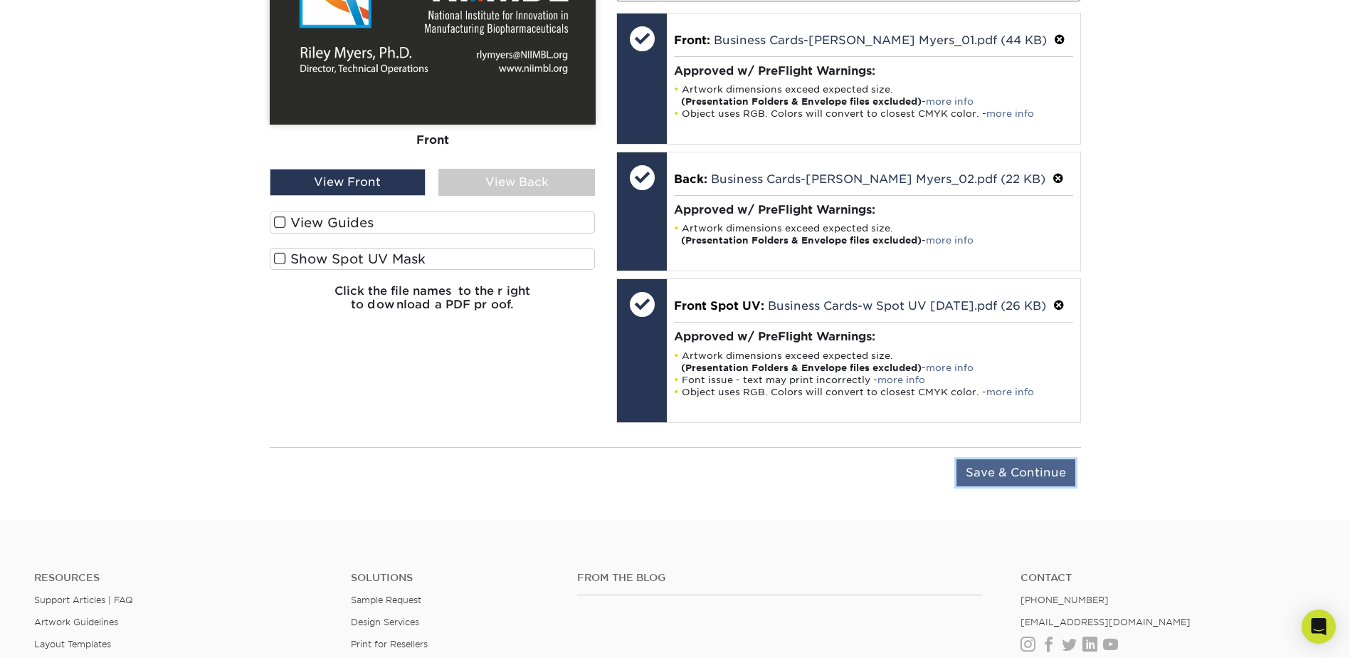
click at [1015, 486] on input "Save & Continue" at bounding box center [1016, 472] width 119 height 27
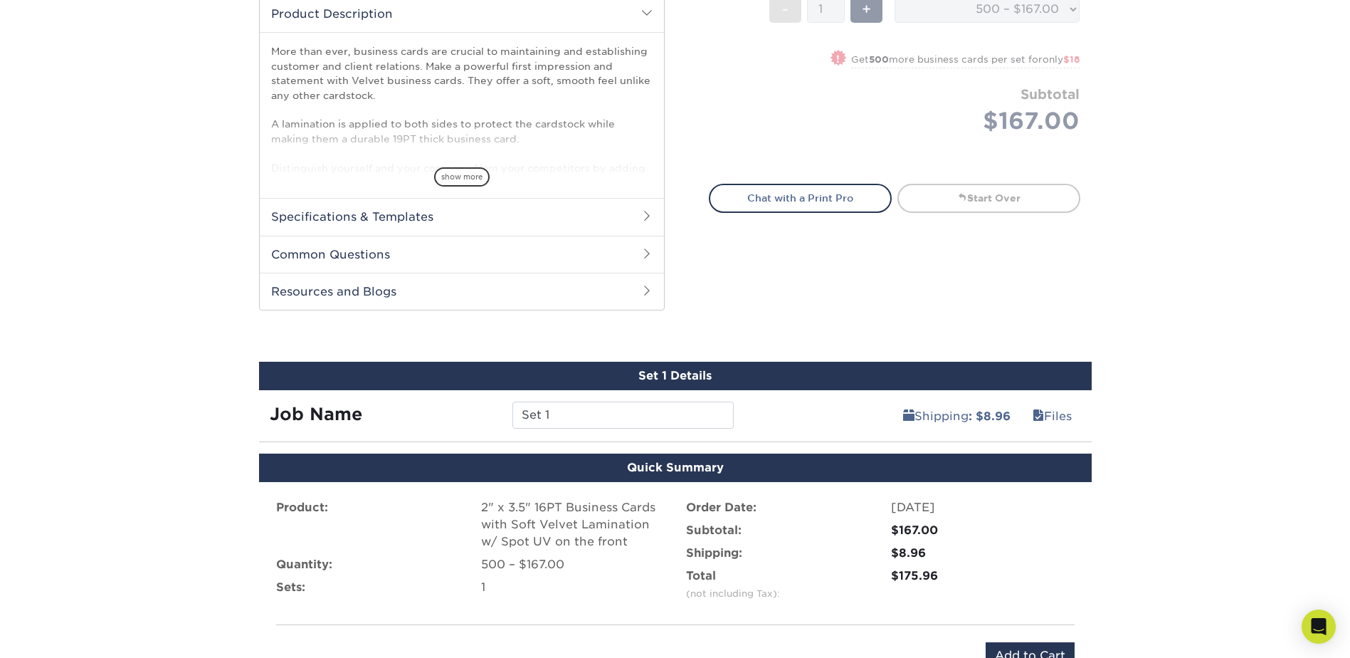
scroll to position [519, 0]
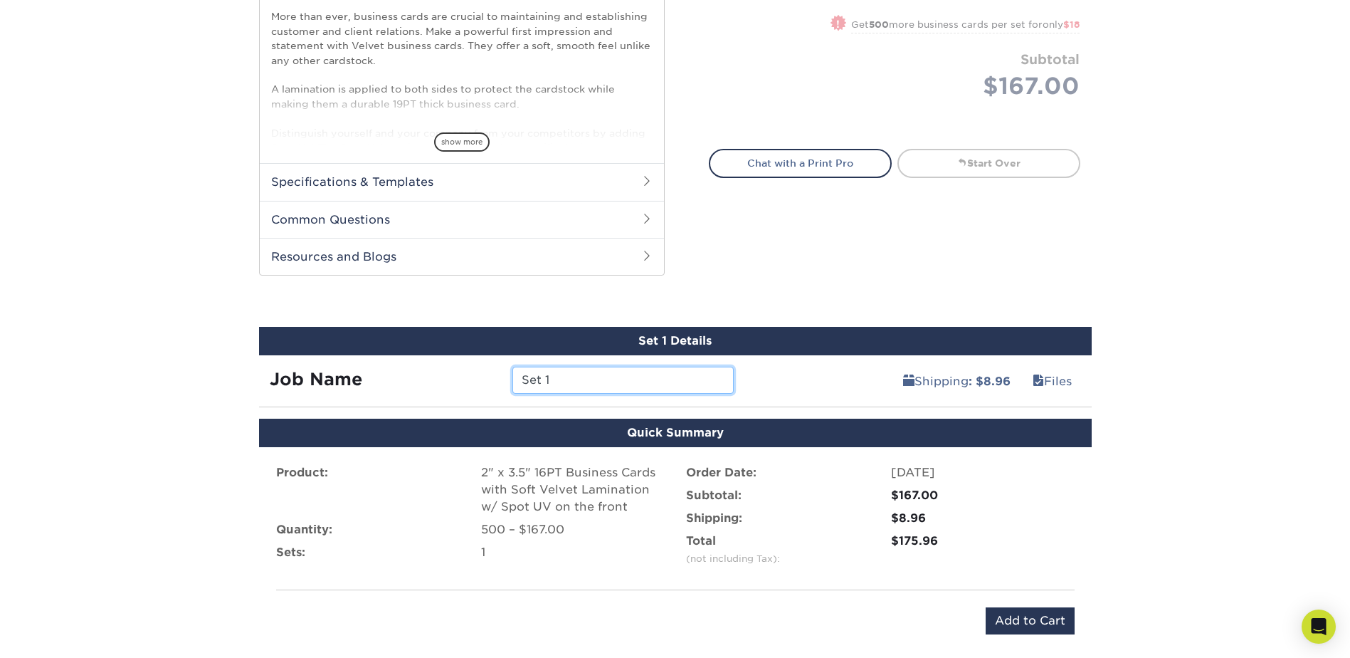
drag, startPoint x: 586, startPoint y: 369, endPoint x: 441, endPoint y: 389, distance: 145.8
click at [442, 389] on div "Job Name Set 1" at bounding box center [502, 380] width 486 height 27
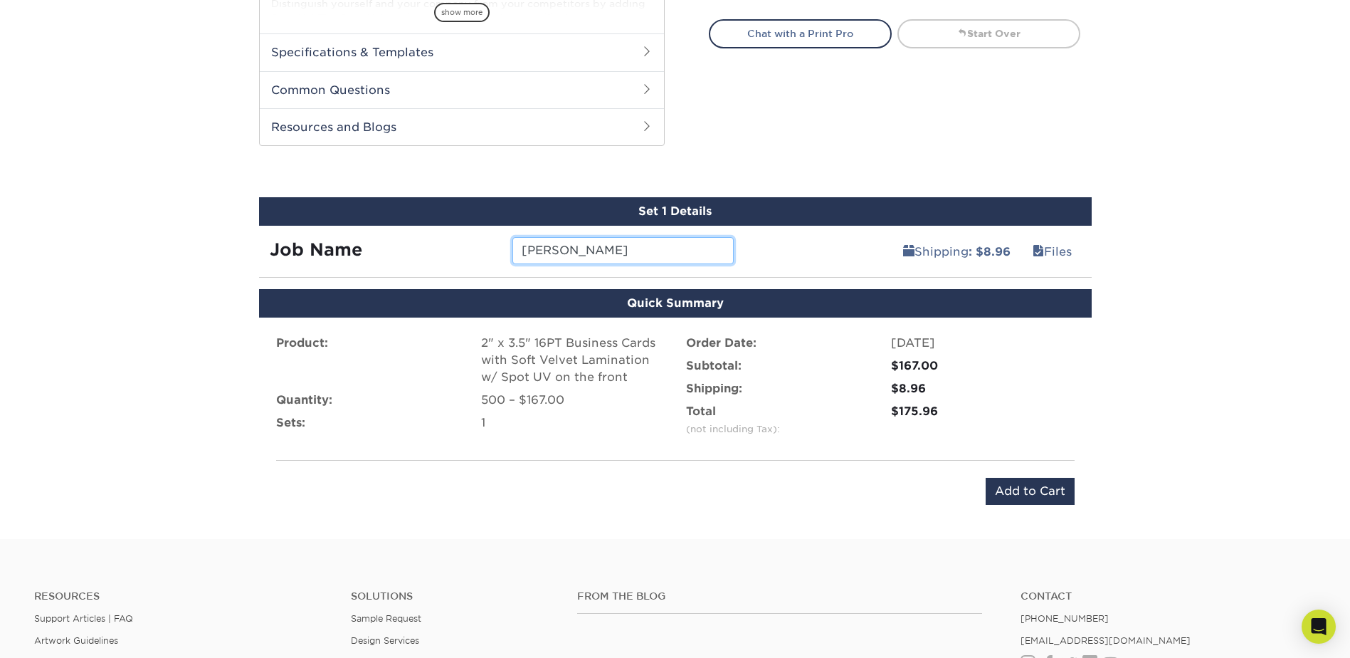
scroll to position [661, 0]
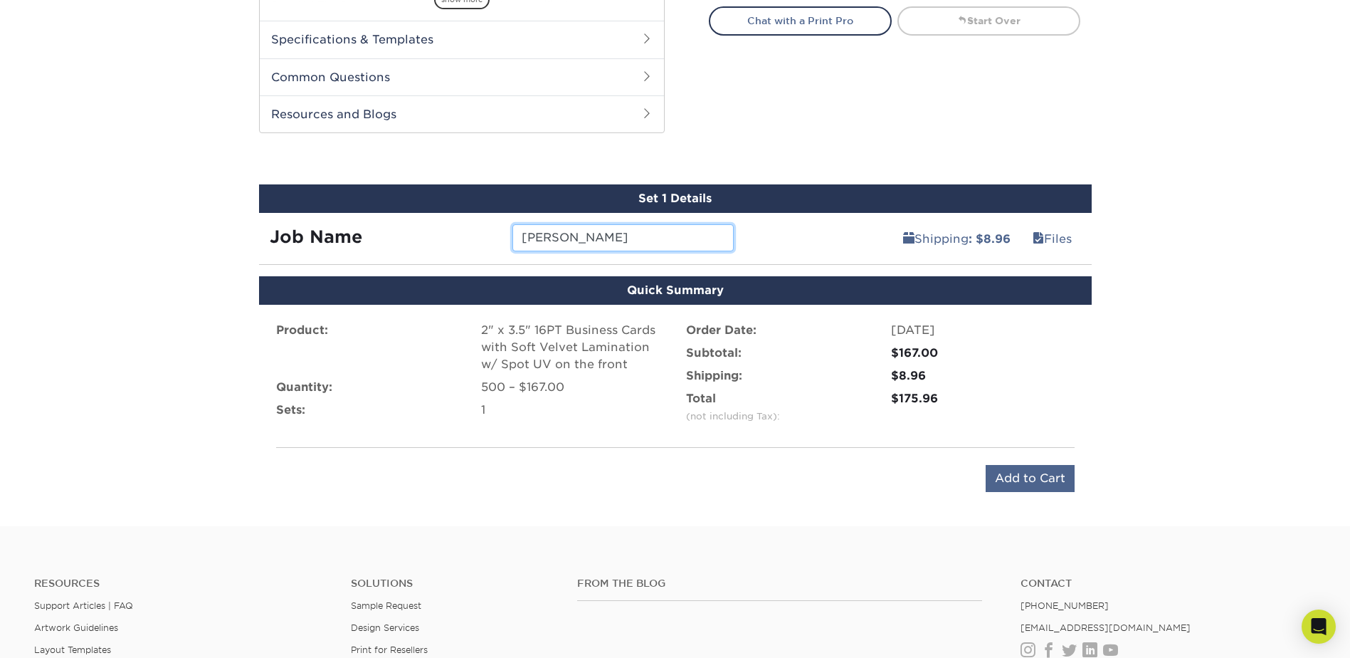
type input "[PERSON_NAME]"
click at [1027, 480] on input "Add to Cart" at bounding box center [1030, 478] width 89 height 27
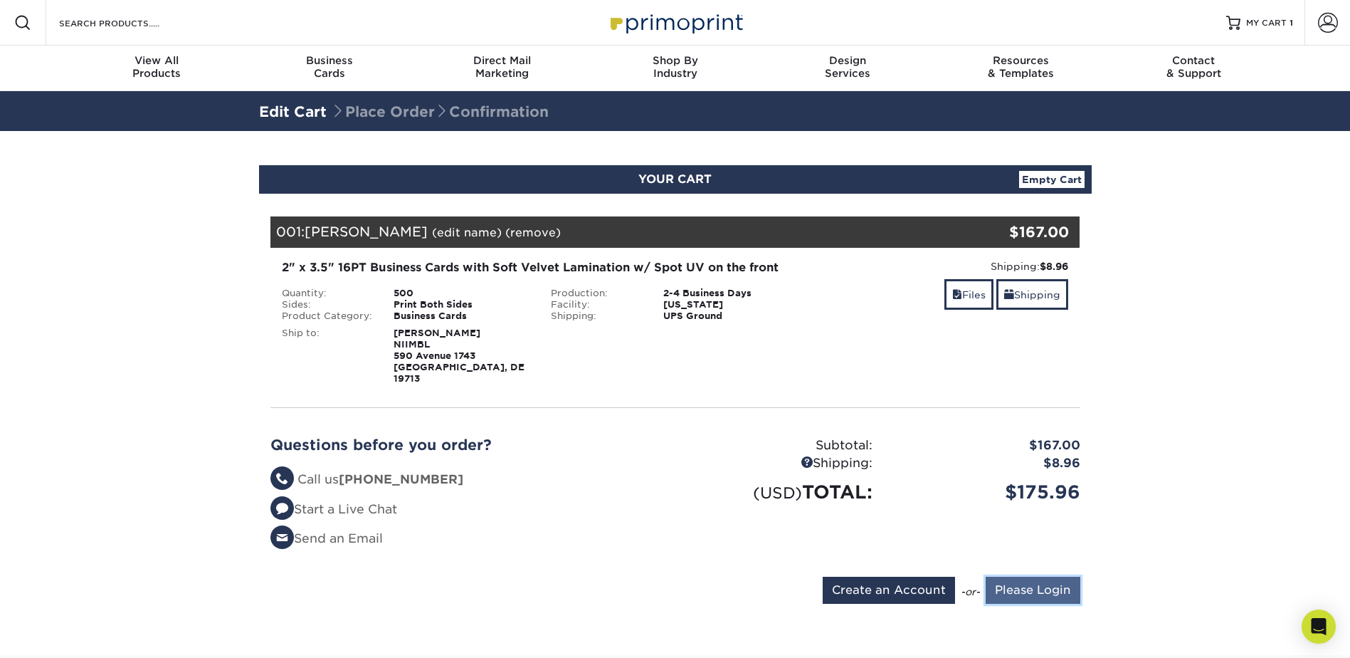
click at [1024, 584] on input "Please Login" at bounding box center [1033, 590] width 95 height 27
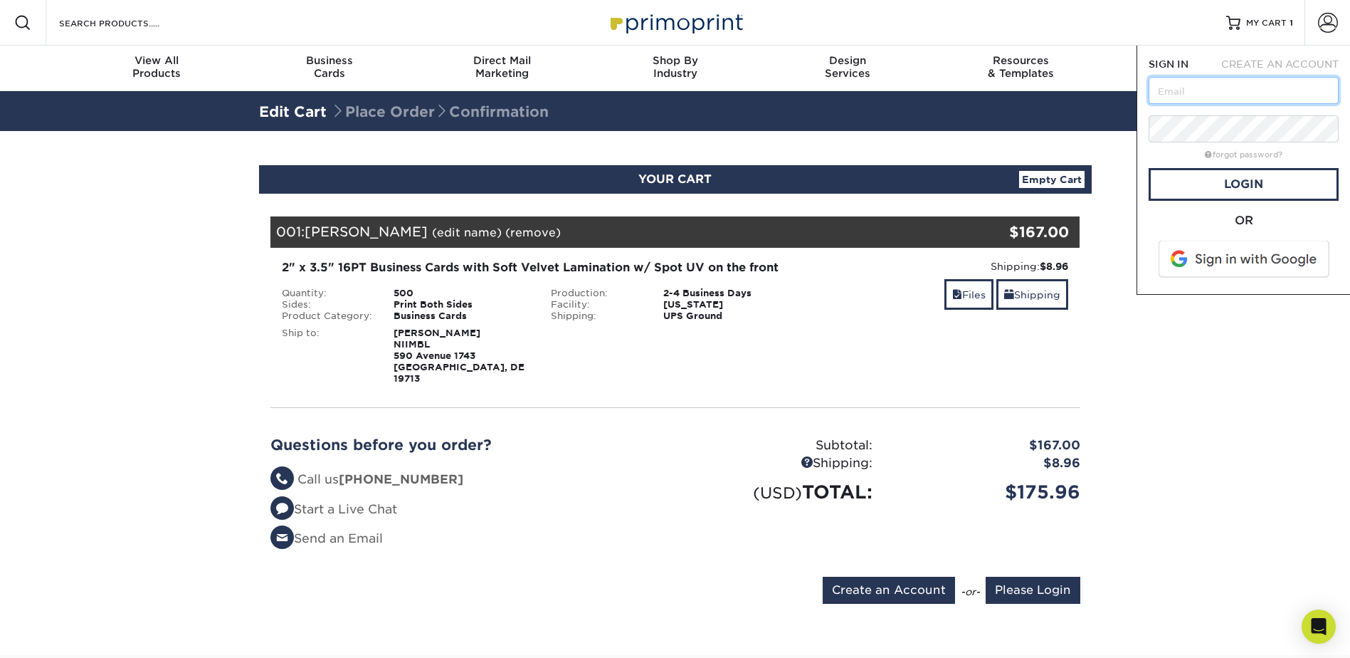
click at [1169, 98] on input "text" at bounding box center [1244, 90] width 190 height 27
type input "loriw@udel.edu"
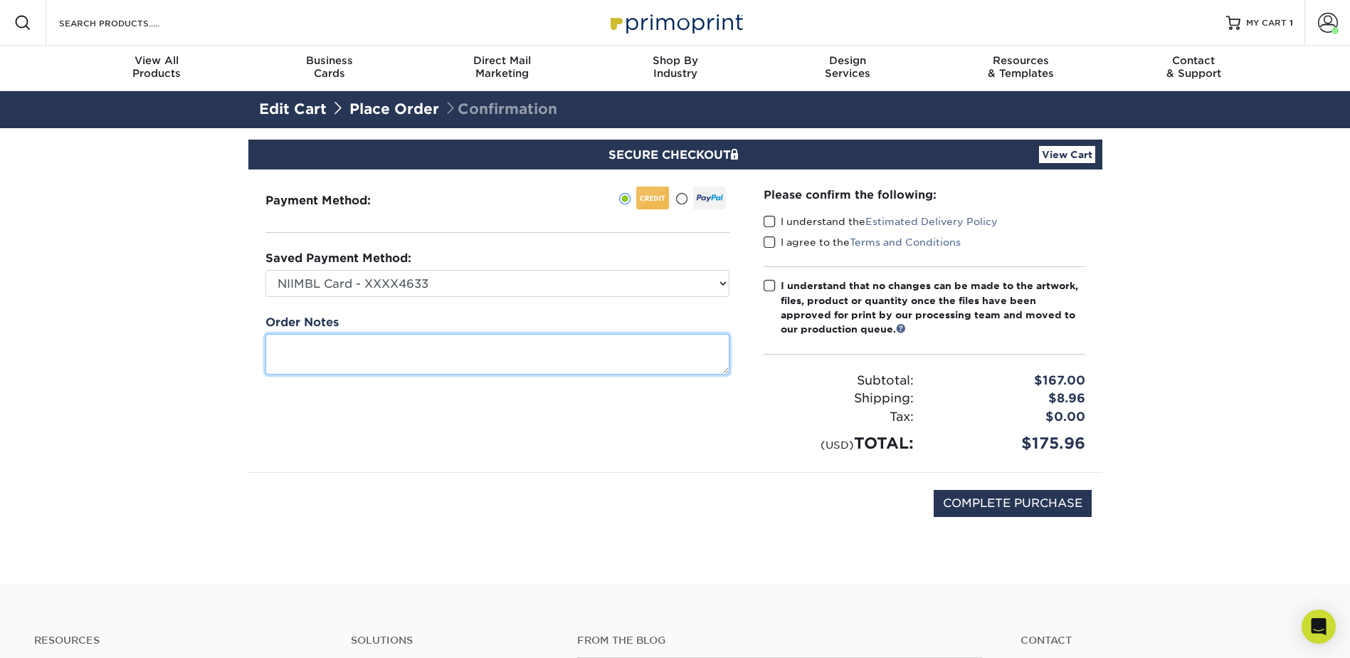
click at [405, 359] on textarea at bounding box center [497, 354] width 464 height 41
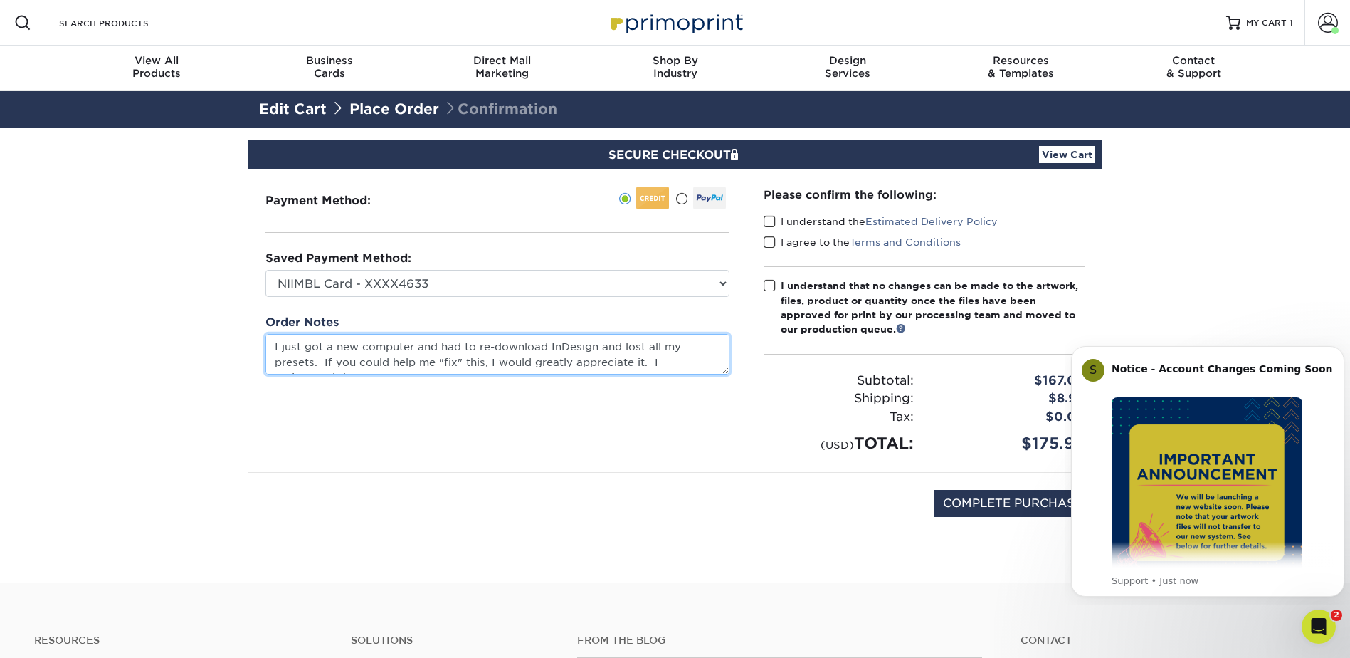
scroll to position [10, 0]
type textarea "I just got a new computer and had to redownload InDesign and lost all my preset…"
click at [769, 221] on span at bounding box center [770, 222] width 12 height 14
click at [0, 0] on input "I understand the Estimated Delivery Policy" at bounding box center [0, 0] width 0 height 0
click at [773, 239] on span at bounding box center [770, 243] width 12 height 14
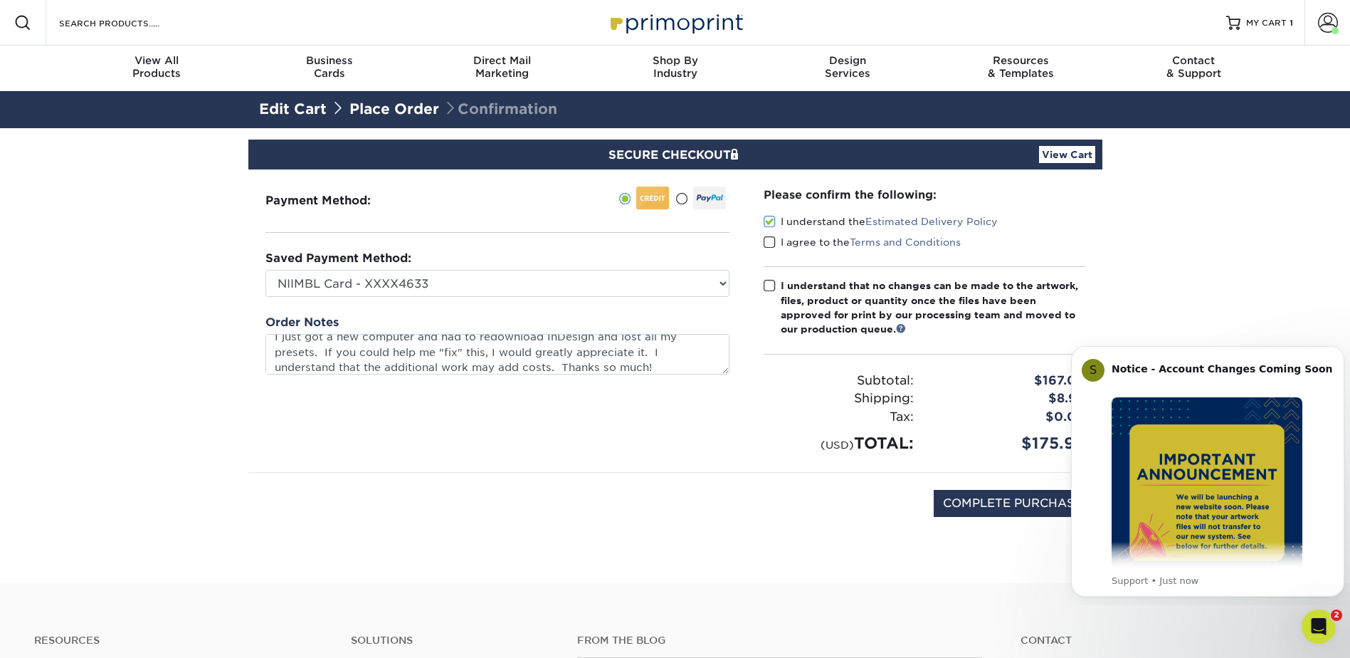
click at [0, 0] on input "I agree to the Terms and Conditions" at bounding box center [0, 0] width 0 height 0
click at [768, 287] on span at bounding box center [770, 286] width 12 height 14
click at [0, 0] on input "I understand that no changes can be made to the artwork, files, product or quan…" at bounding box center [0, 0] width 0 height 0
click at [967, 500] on input "COMPLETE PURCHASE" at bounding box center [1013, 503] width 158 height 27
type input "COMPLETE PURCHASE"
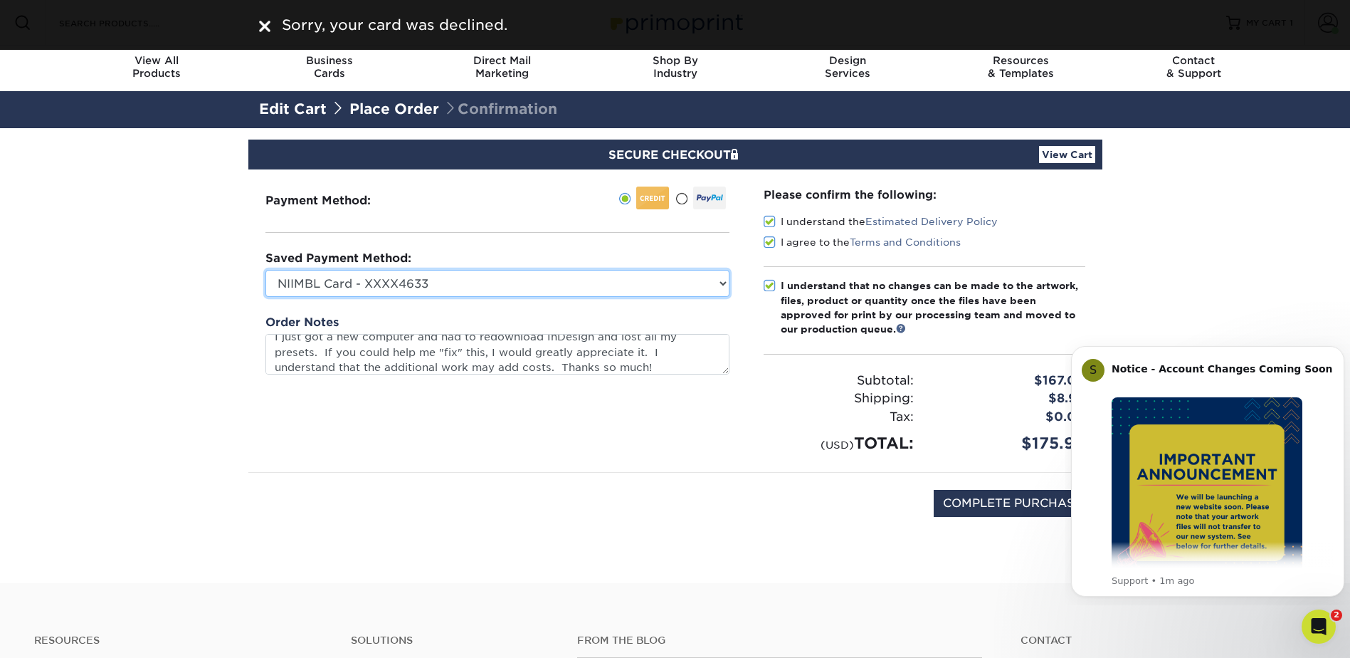
click at [488, 281] on select "NIIMBL Card - XXXX4633 Visa - XXXX4428 New Credit Card" at bounding box center [497, 283] width 464 height 27
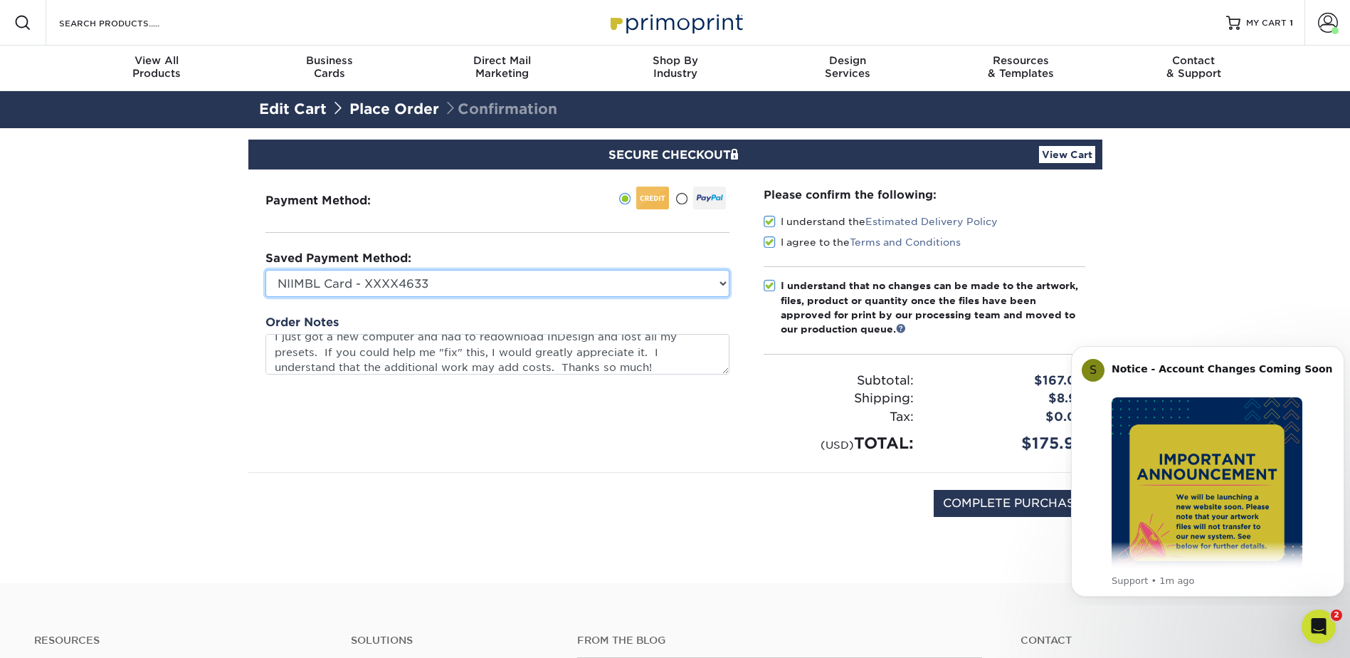
select select "73298"
click at [265, 270] on select "NIIMBL Card - XXXX4633 Visa - XXXX4428 New Credit Card" at bounding box center [497, 283] width 464 height 27
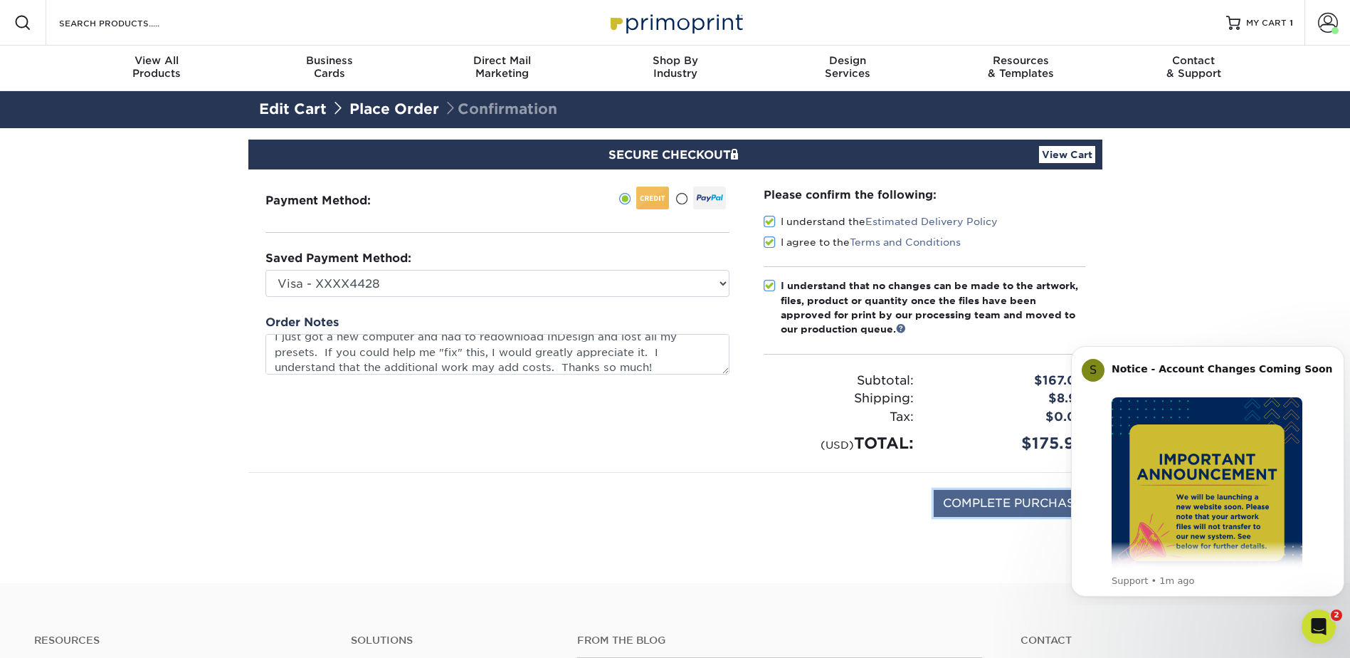
click at [962, 502] on input "COMPLETE PURCHASE" at bounding box center [1013, 503] width 158 height 27
type input "PROCESSING, PLEASE WAIT..."
